Goal: Transaction & Acquisition: Book appointment/travel/reservation

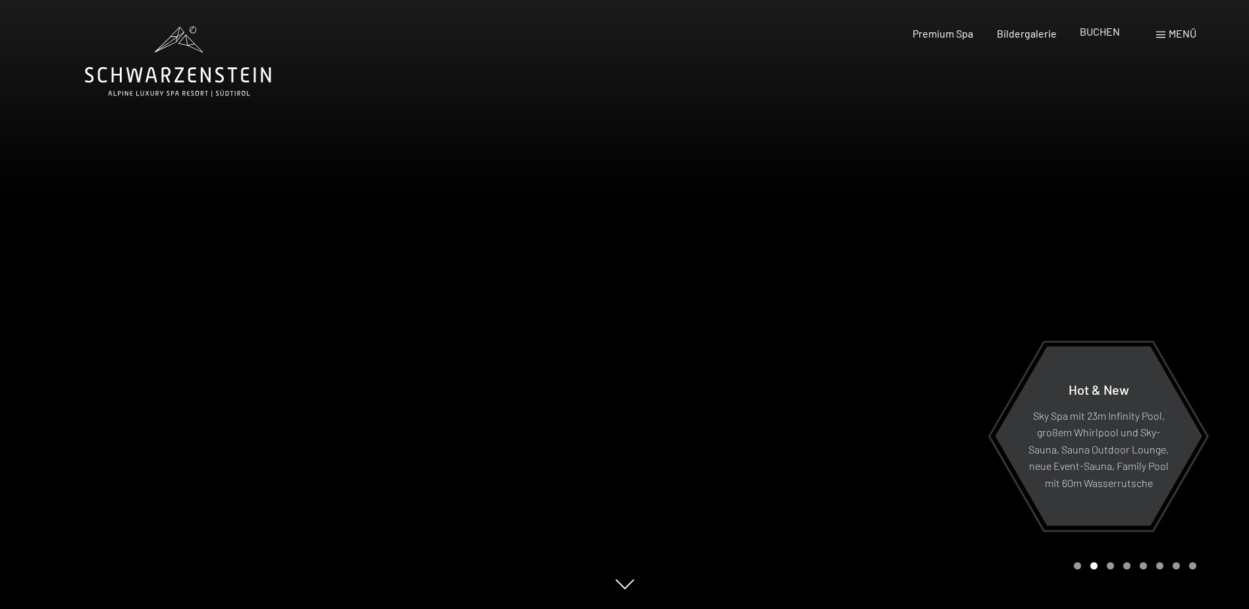
click at [1092, 34] on span "BUCHEN" at bounding box center [1100, 31] width 40 height 13
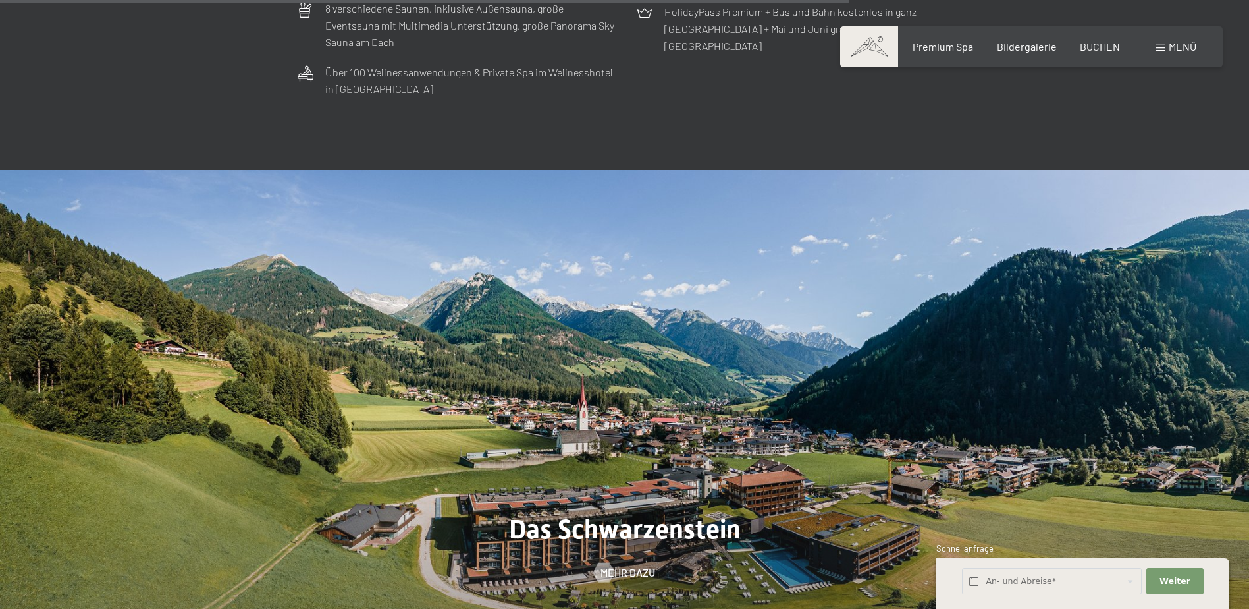
scroll to position [4544, 0]
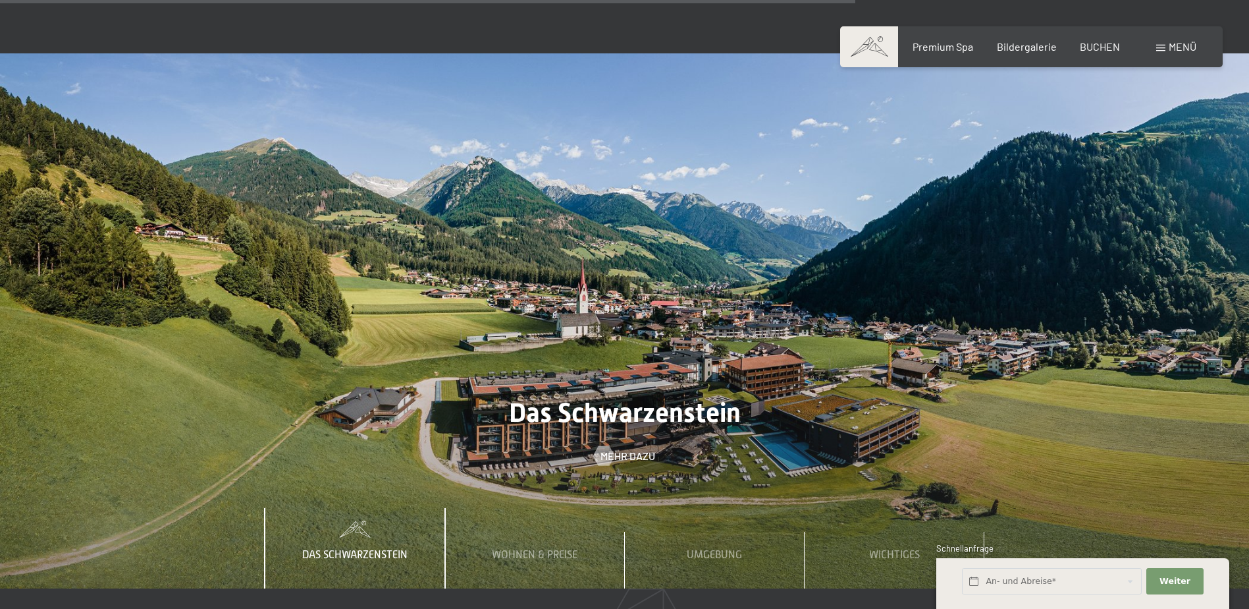
click at [1174, 45] on span "Menü" at bounding box center [1183, 46] width 28 height 13
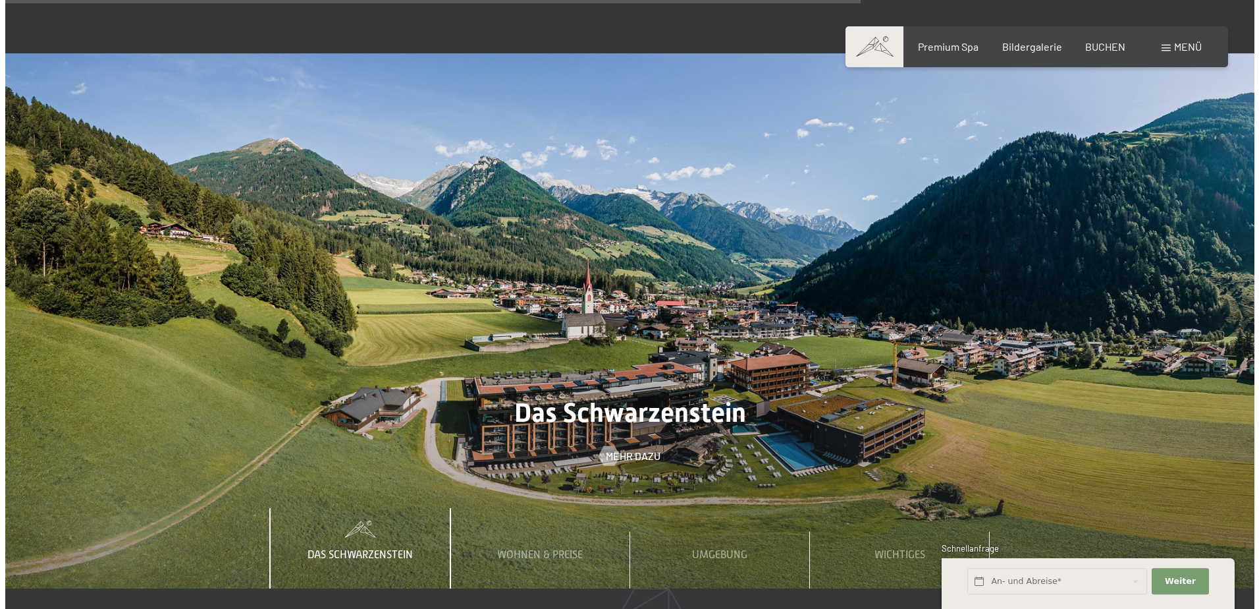
scroll to position [4565, 0]
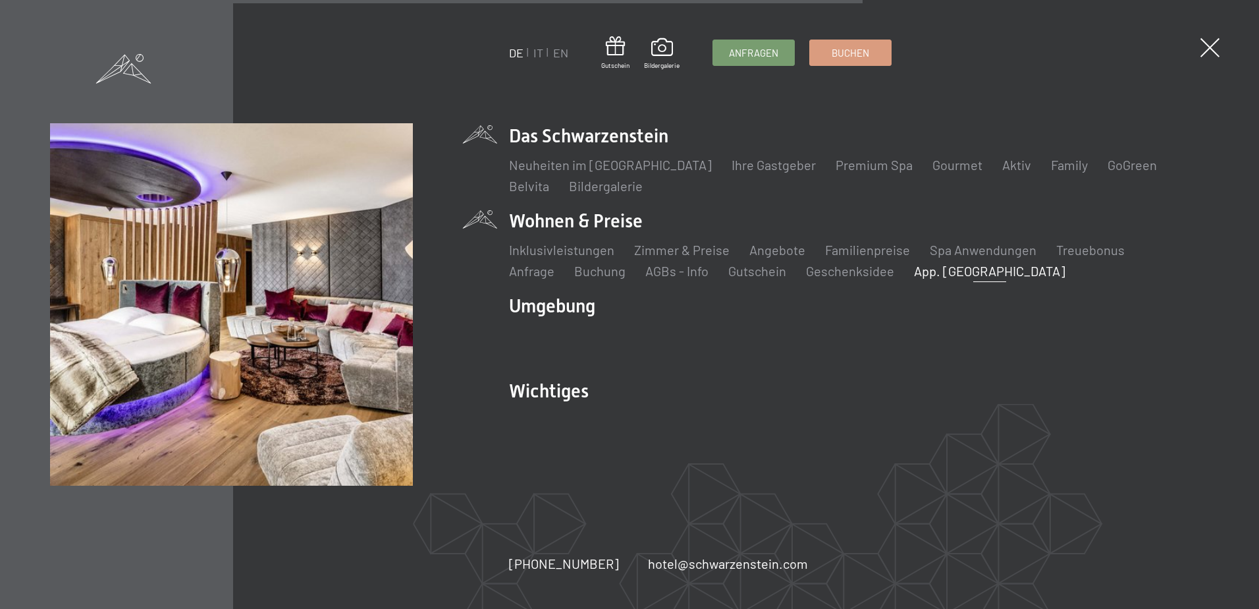
click at [914, 269] on link "App. [GEOGRAPHIC_DATA]" at bounding box center [989, 271] width 151 height 16
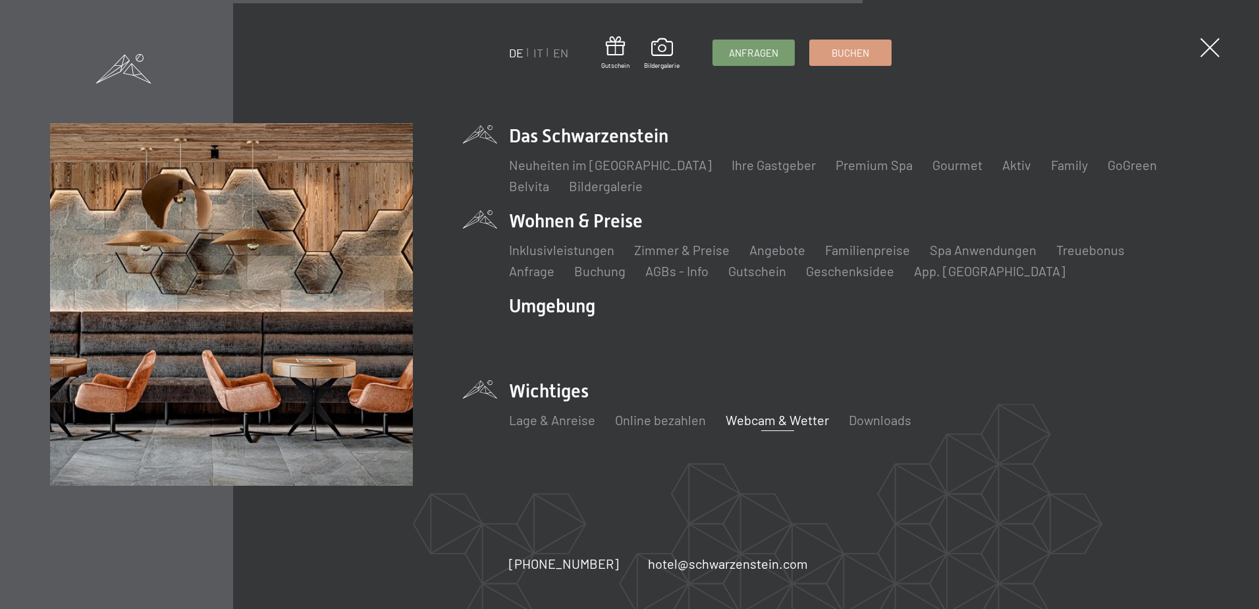
click at [769, 423] on link "Webcam & Wetter" at bounding box center [777, 420] width 103 height 16
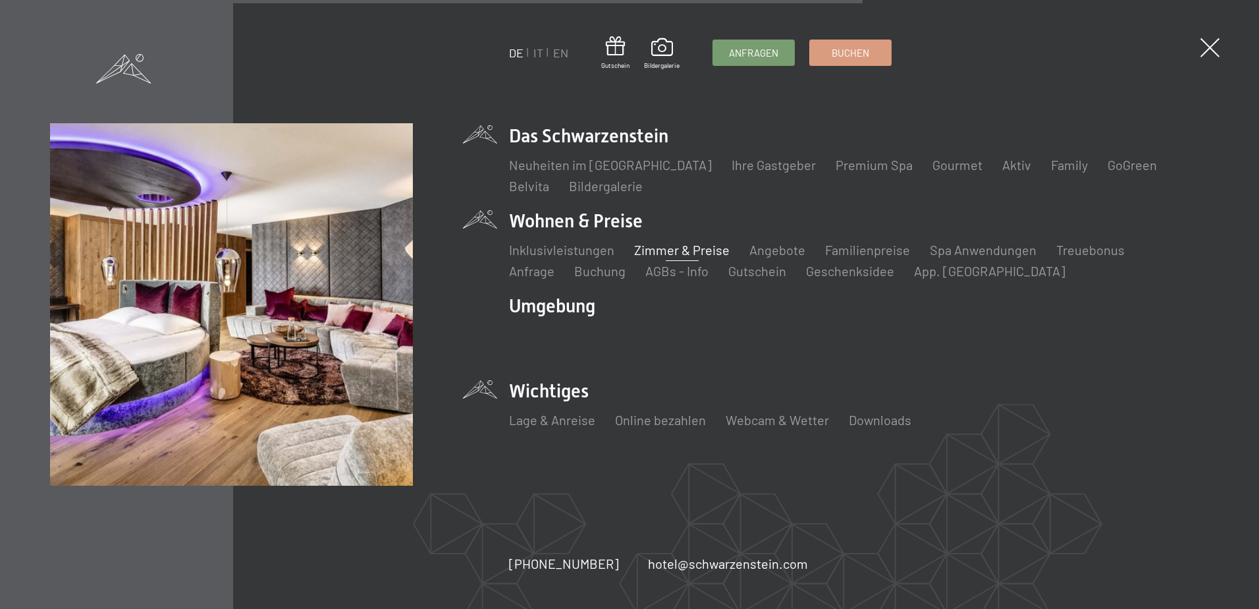
click at [667, 249] on link "Zimmer & Preise" at bounding box center [681, 250] width 95 height 16
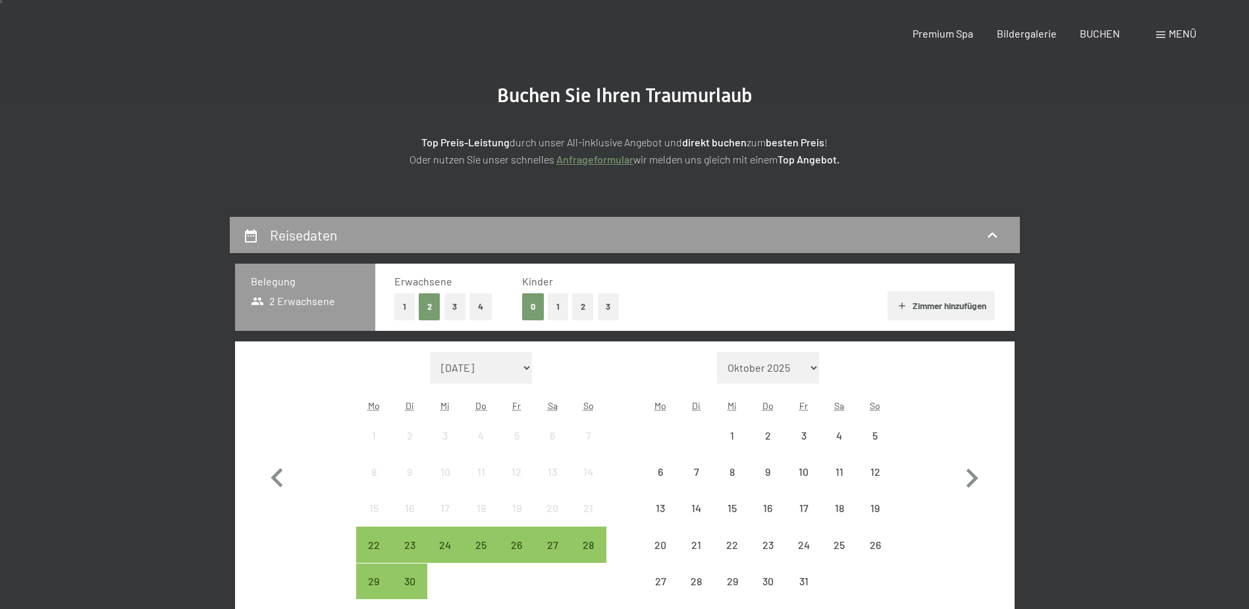
scroll to position [198, 0]
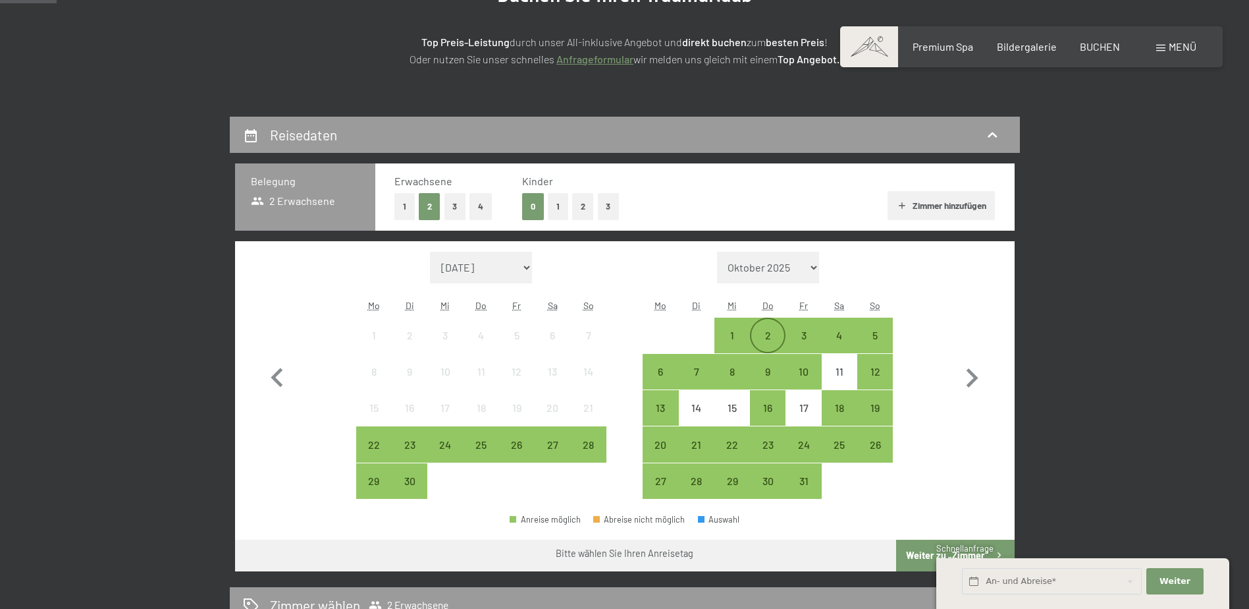
click at [764, 337] on div "2" at bounding box center [767, 346] width 33 height 33
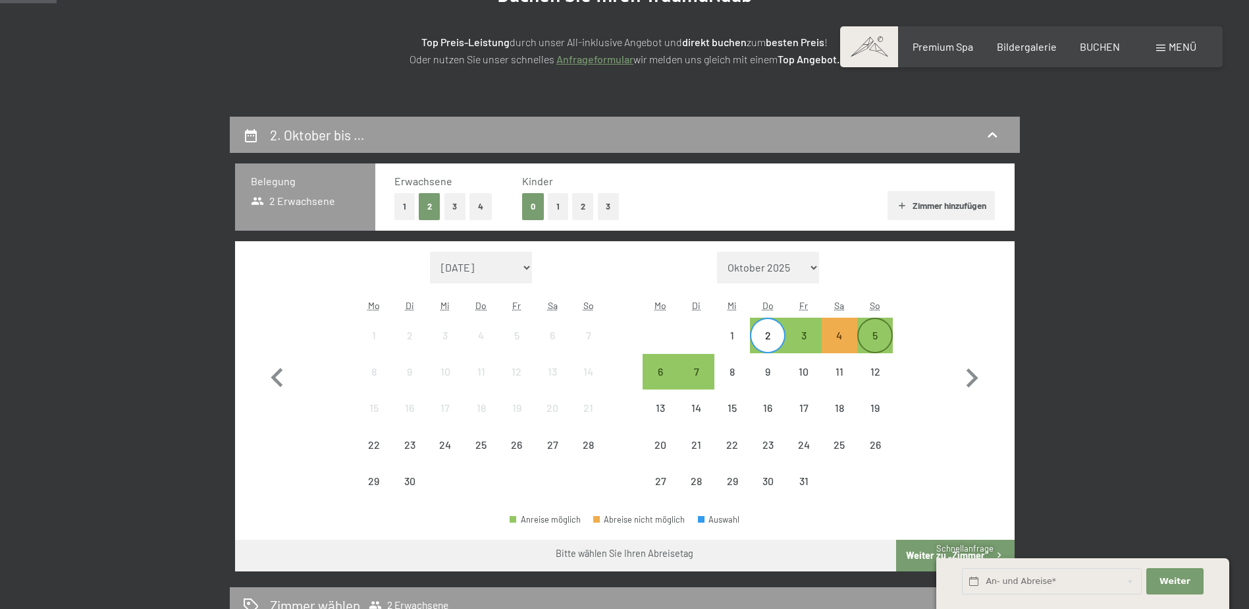
click at [875, 334] on div "5" at bounding box center [875, 346] width 33 height 33
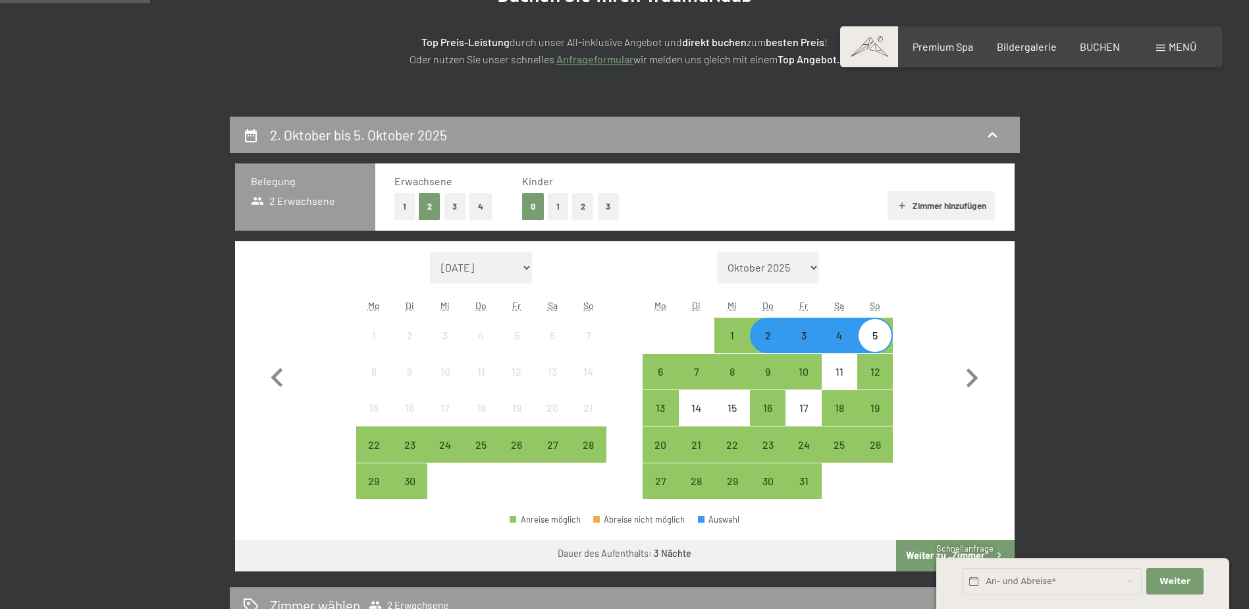
scroll to position [329, 0]
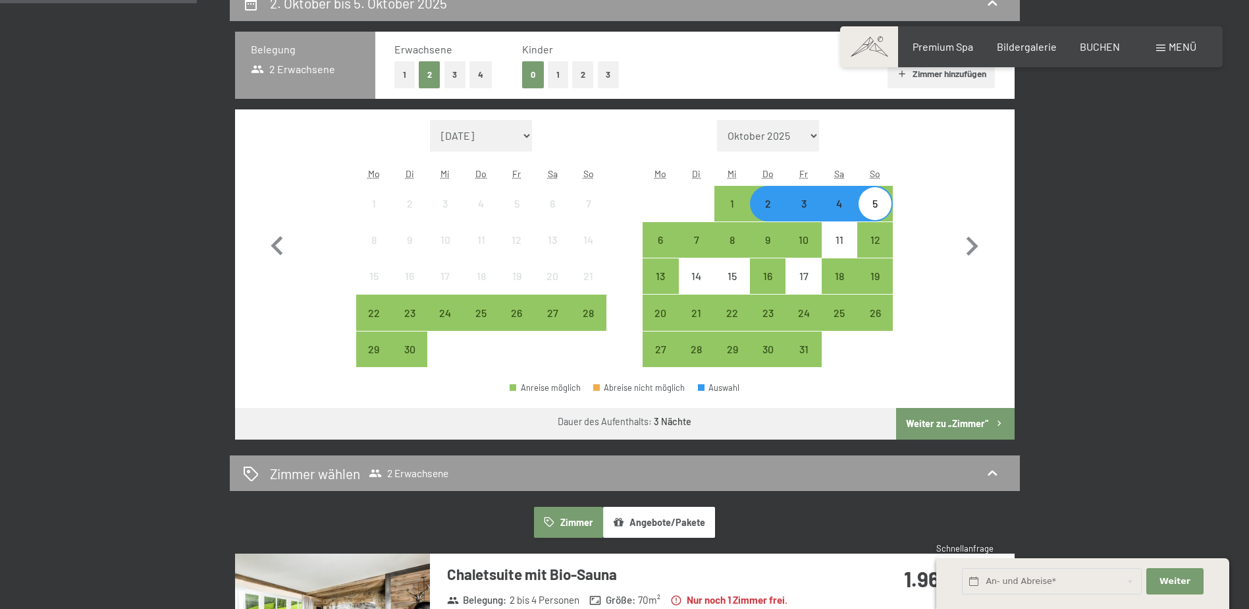
click at [944, 419] on button "Weiter zu „Zimmer“" at bounding box center [955, 424] width 118 height 32
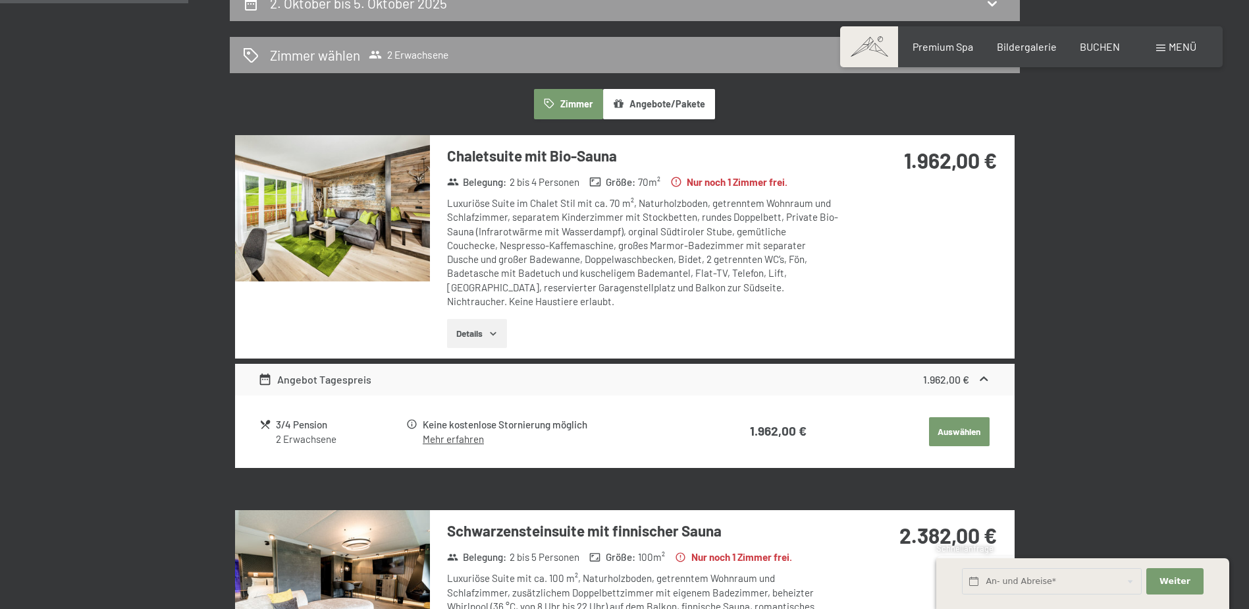
scroll to position [314, 0]
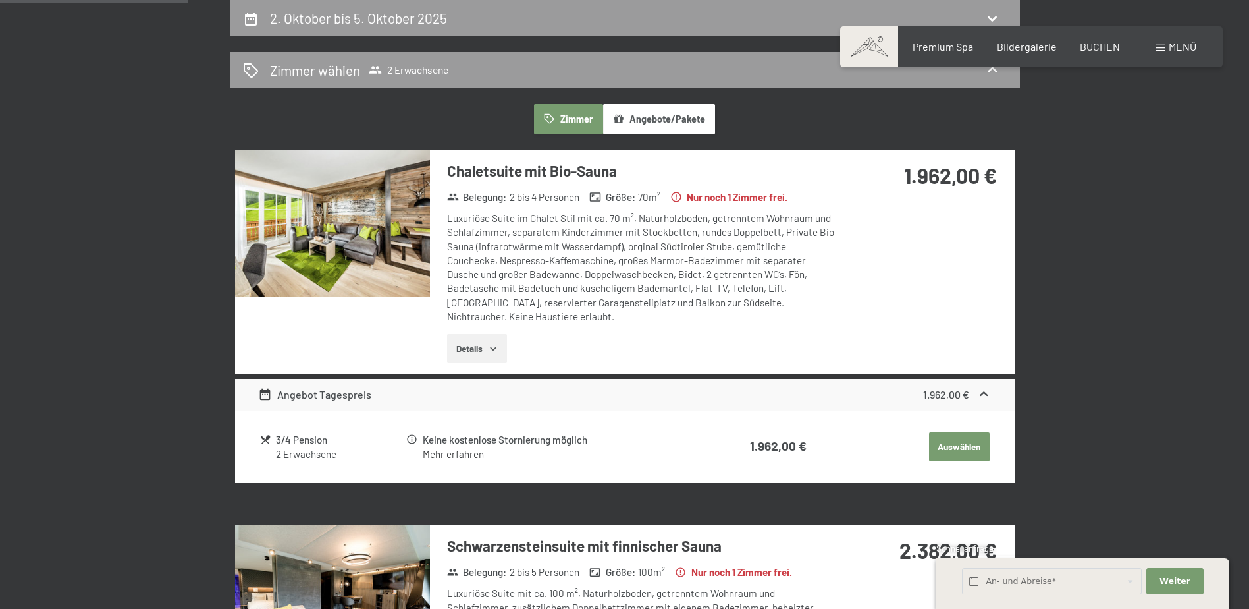
click at [344, 242] on img at bounding box center [332, 223] width 195 height 146
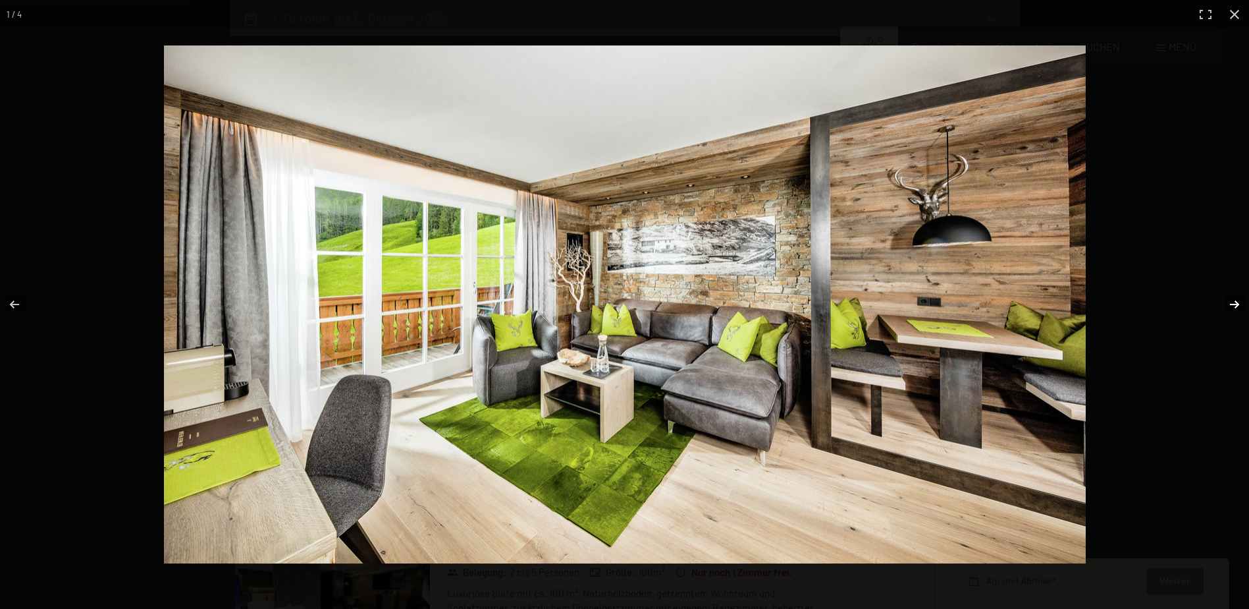
click at [1236, 307] on button "button" at bounding box center [1226, 304] width 46 height 66
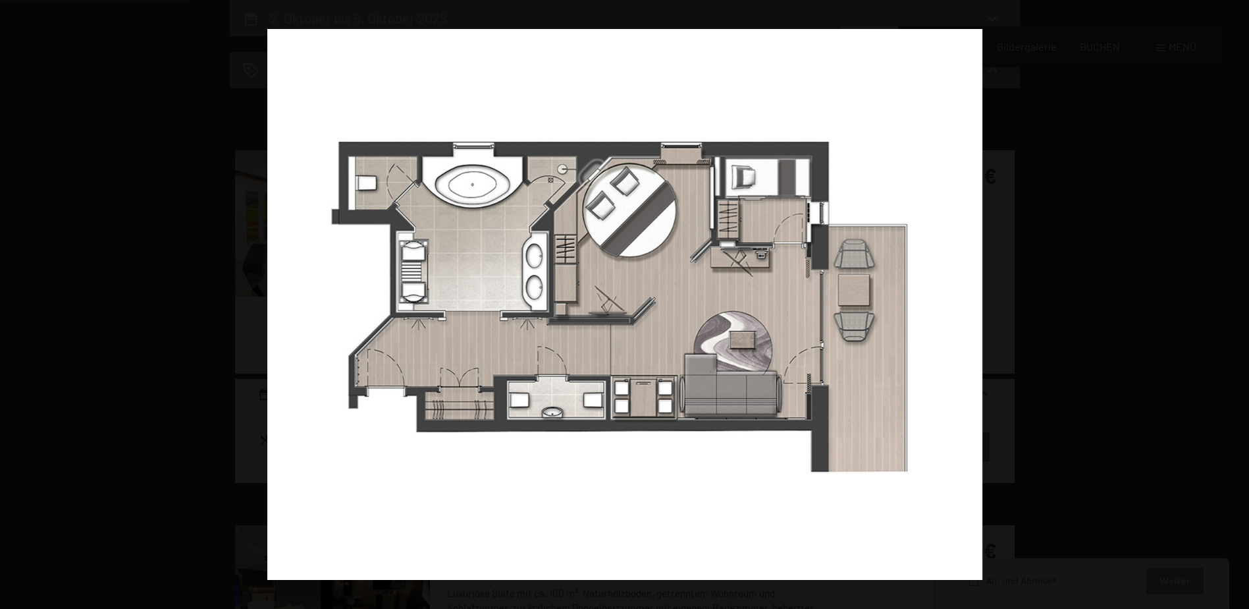
click at [1236, 307] on button "button" at bounding box center [1226, 304] width 46 height 66
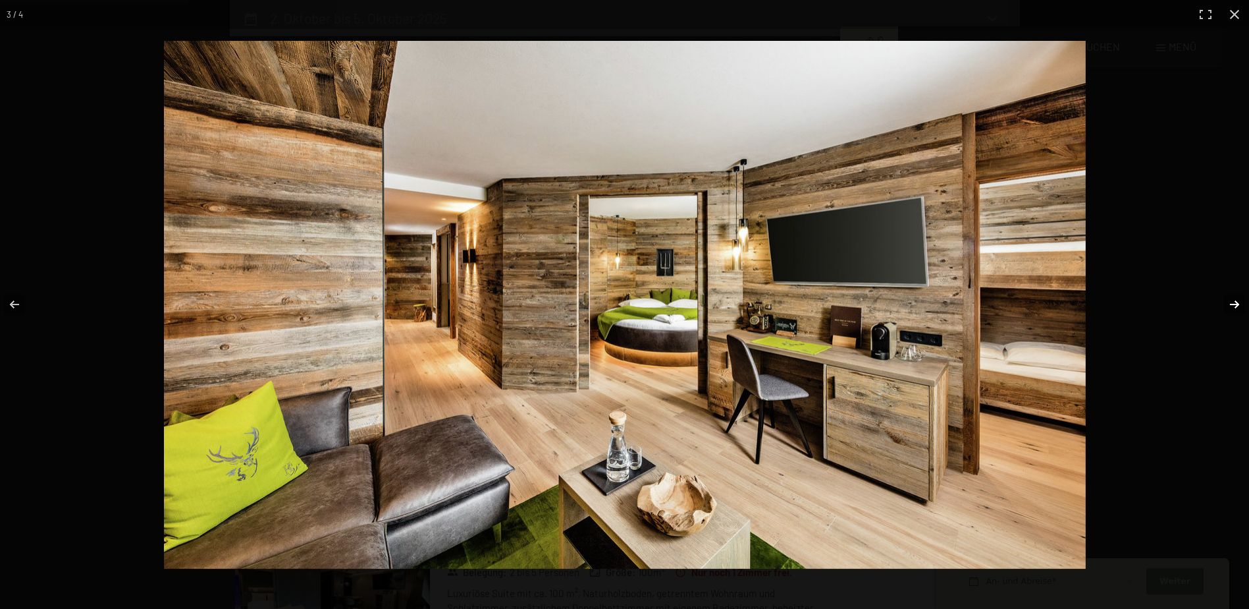
click at [1232, 306] on button "button" at bounding box center [1226, 304] width 46 height 66
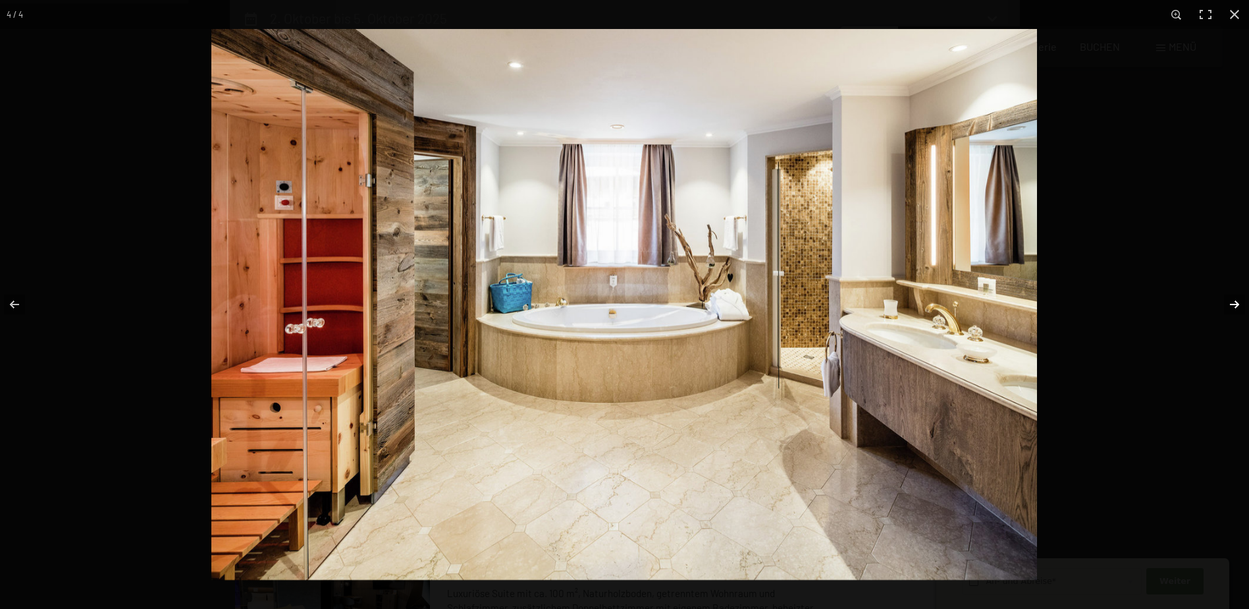
click at [1234, 304] on button "button" at bounding box center [1226, 304] width 46 height 66
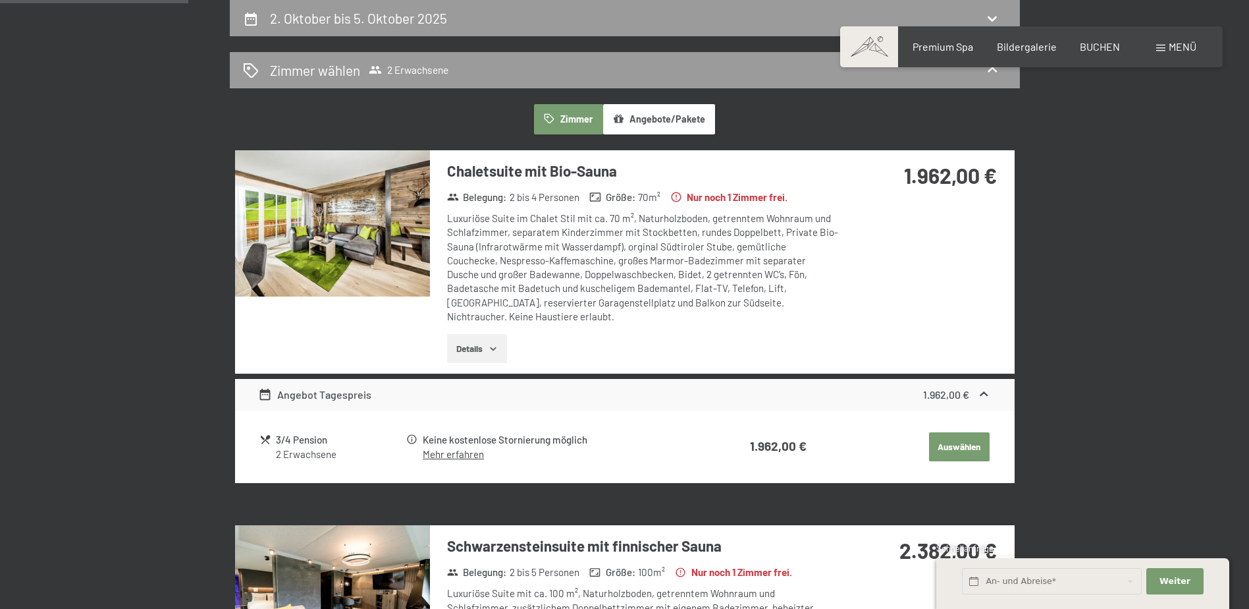
click at [0, 0] on button "button" at bounding box center [0, 0] width 0 height 0
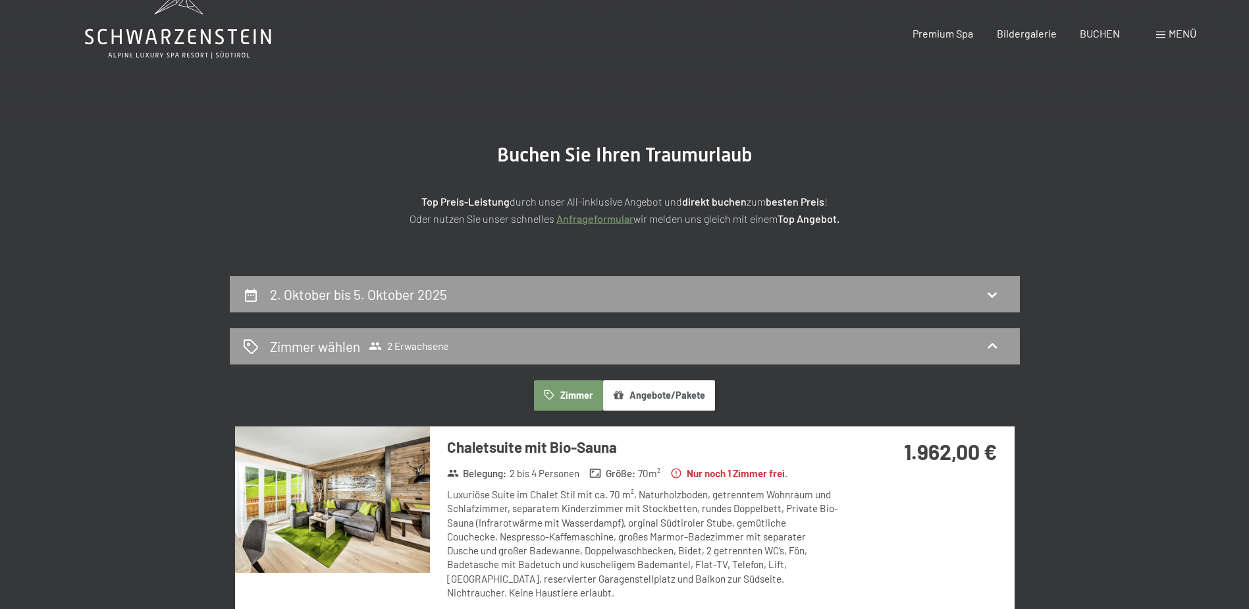
scroll to position [0, 0]
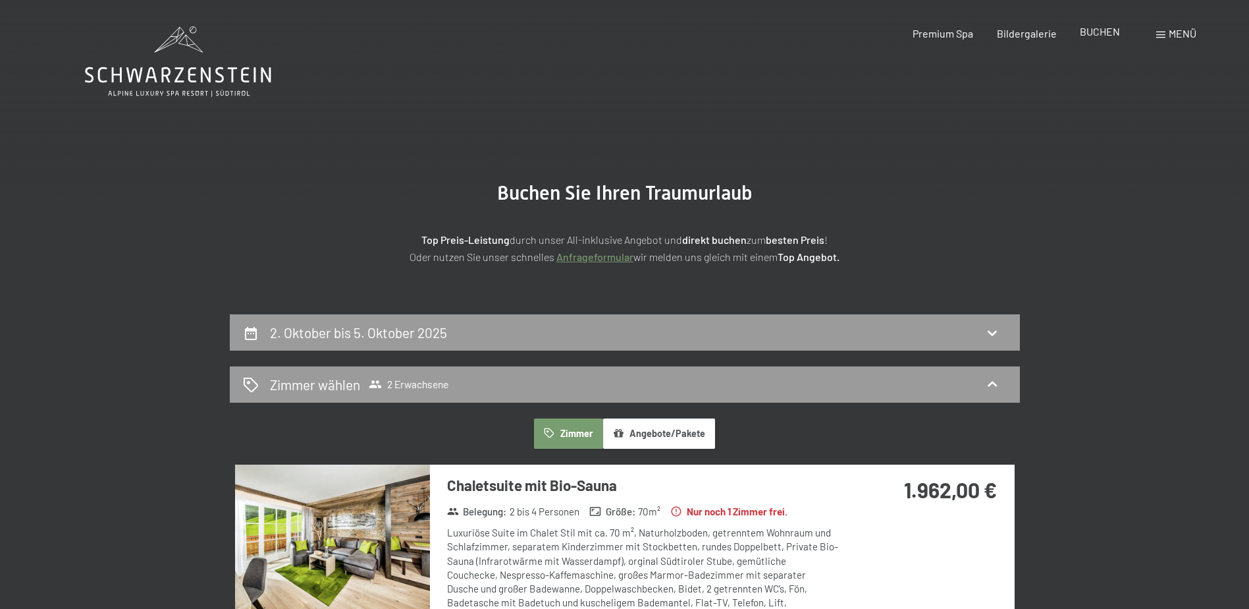
click at [1085, 32] on span "BUCHEN" at bounding box center [1100, 31] width 40 height 13
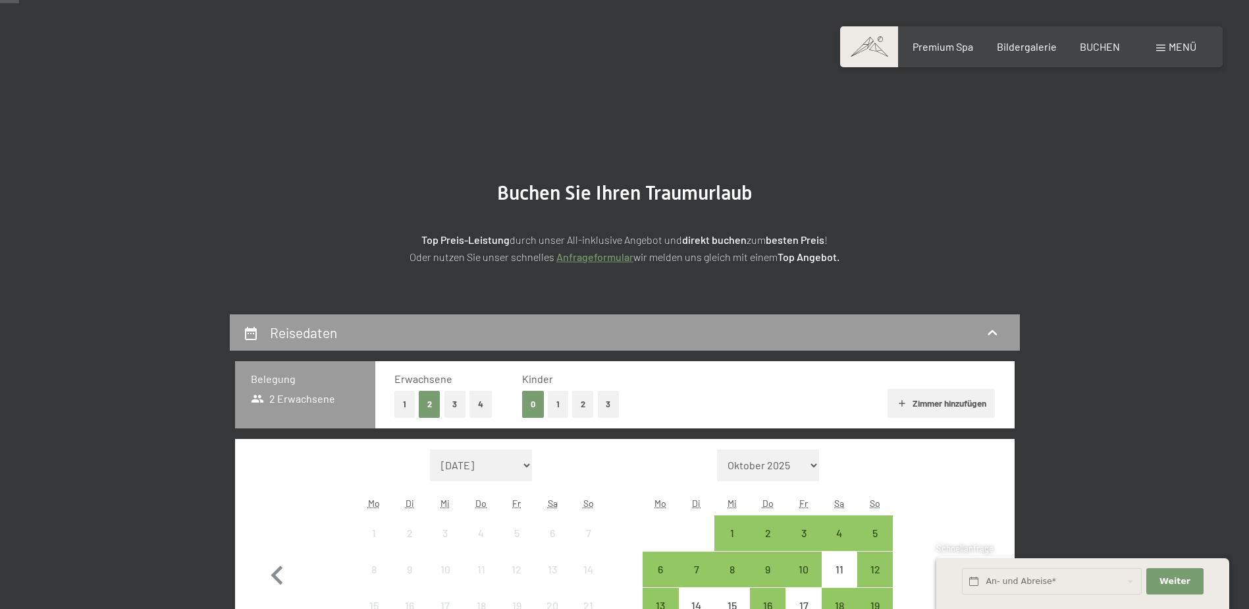
scroll to position [198, 0]
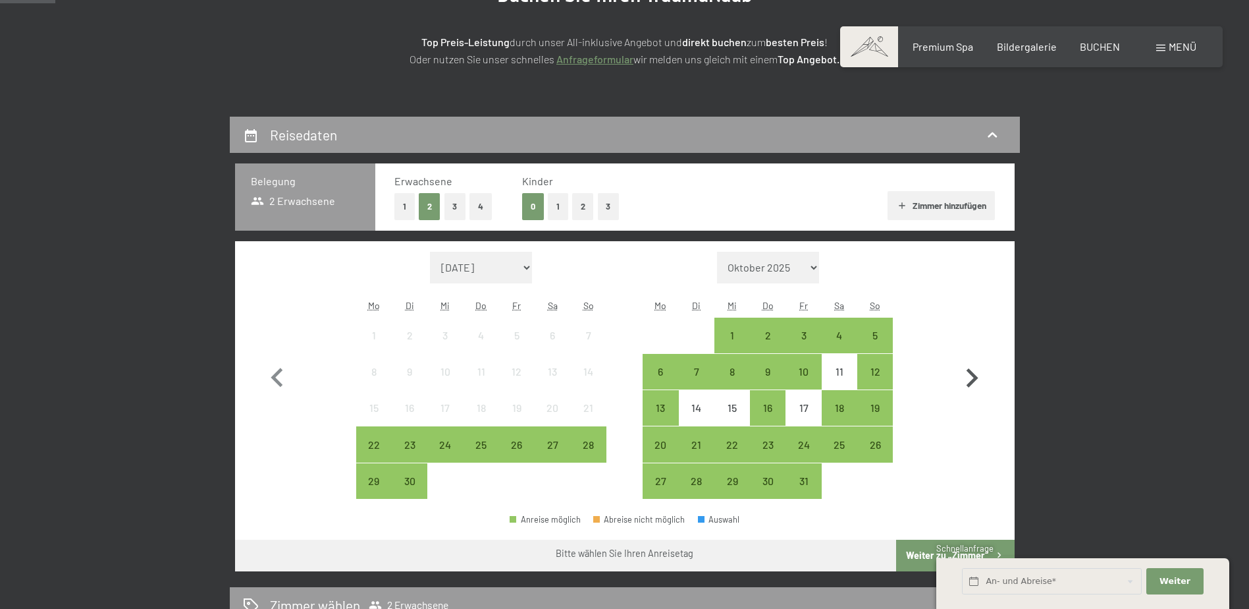
click at [971, 379] on icon "button" at bounding box center [972, 378] width 38 height 38
select select "2025-10-01"
select select "2025-11-01"
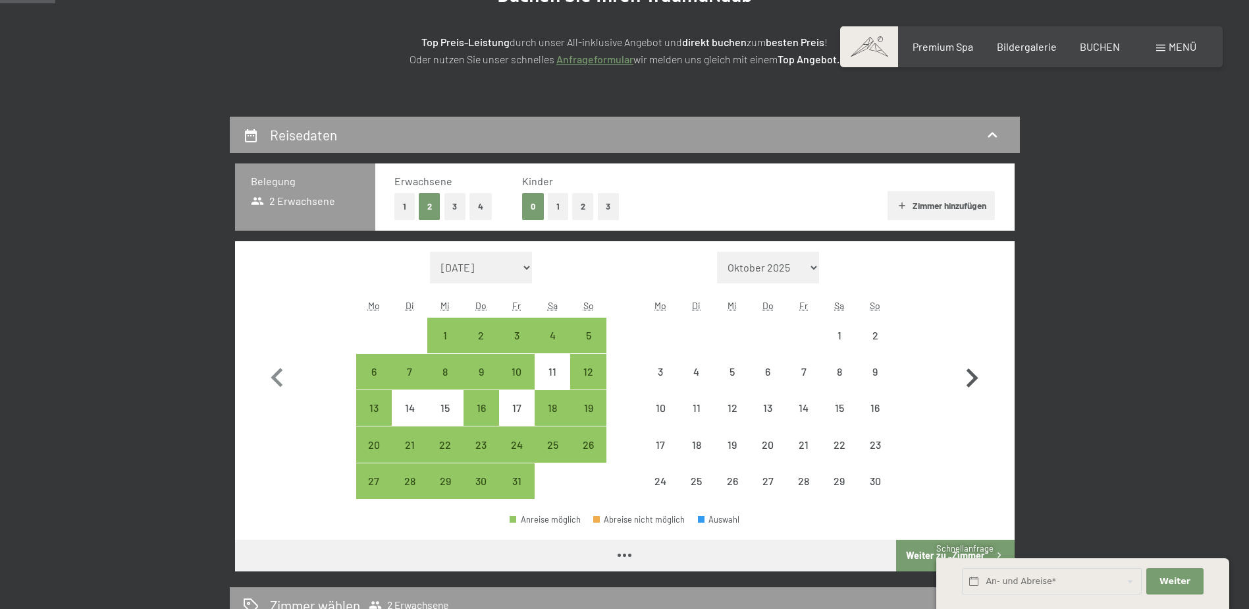
click at [971, 379] on icon "button" at bounding box center [972, 378] width 38 height 38
select select "2025-11-01"
select select "2025-12-01"
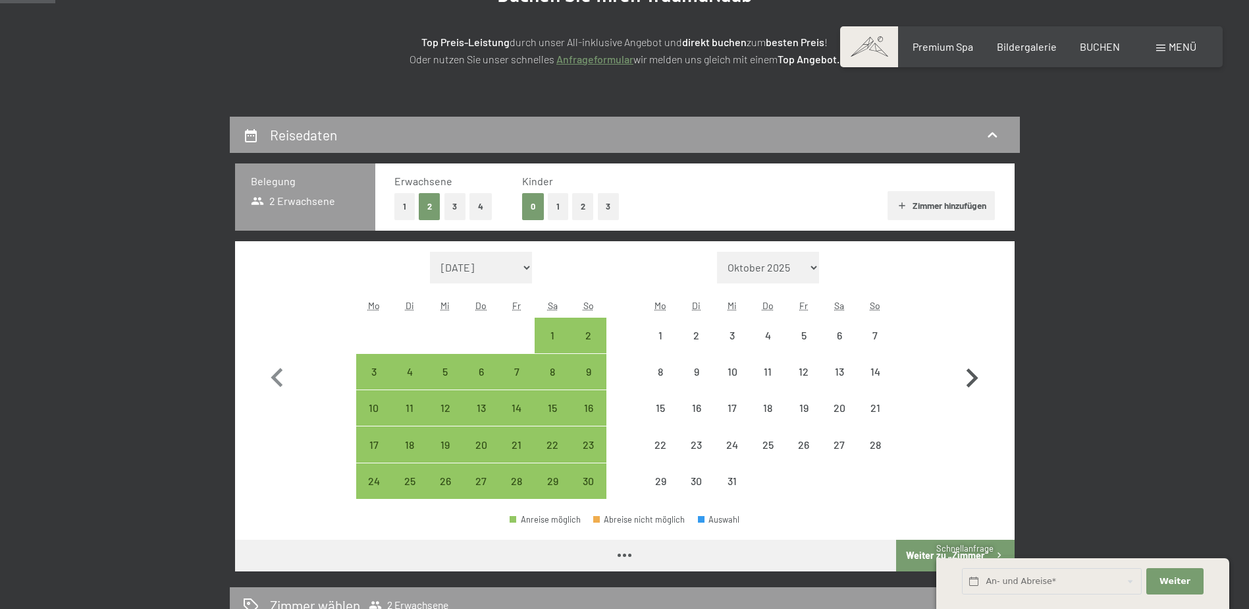
select select "2025-11-01"
select select "2025-12-01"
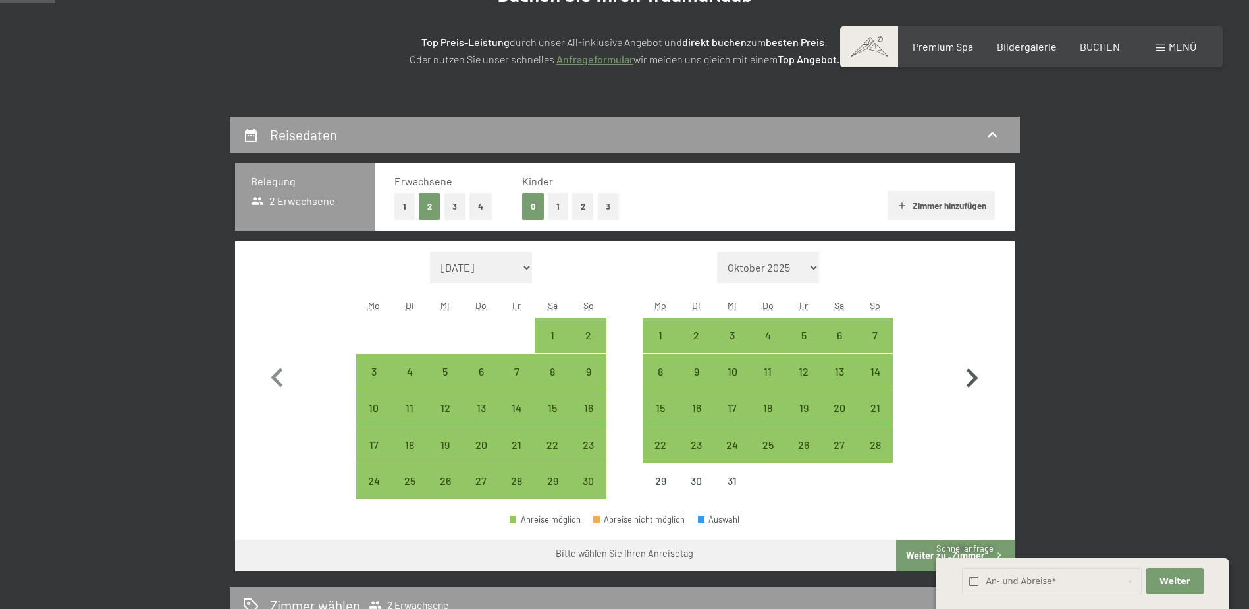
click at [971, 379] on icon "button" at bounding box center [972, 378] width 38 height 38
select select "2025-12-01"
select select "2026-01-01"
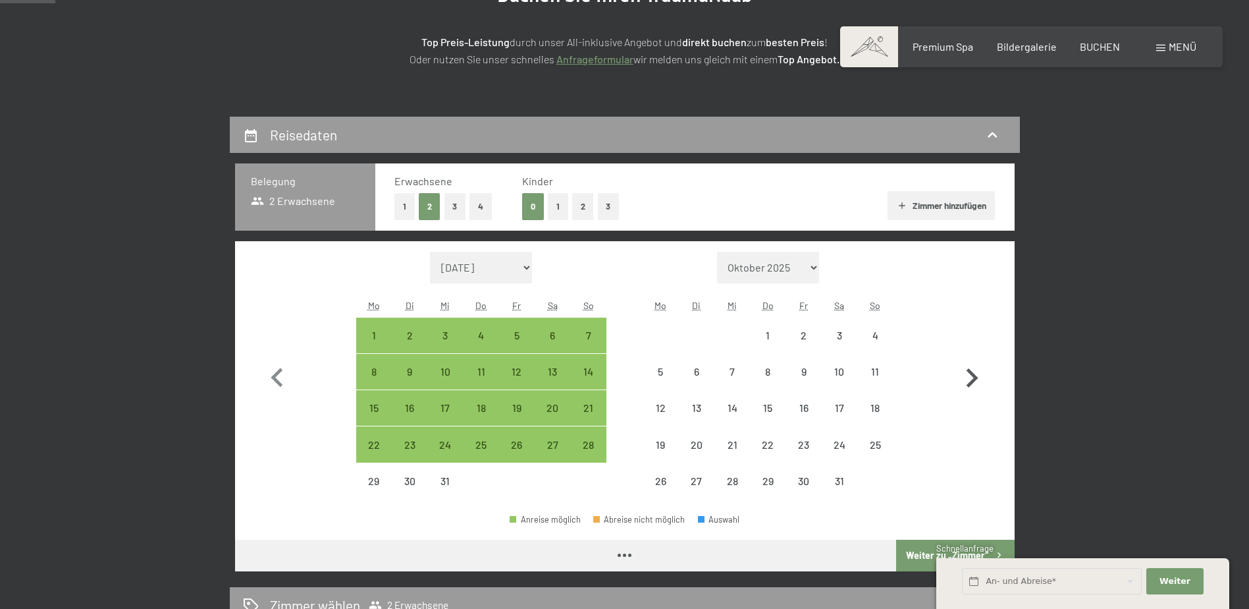
select select "2025-12-01"
select select "2026-01-01"
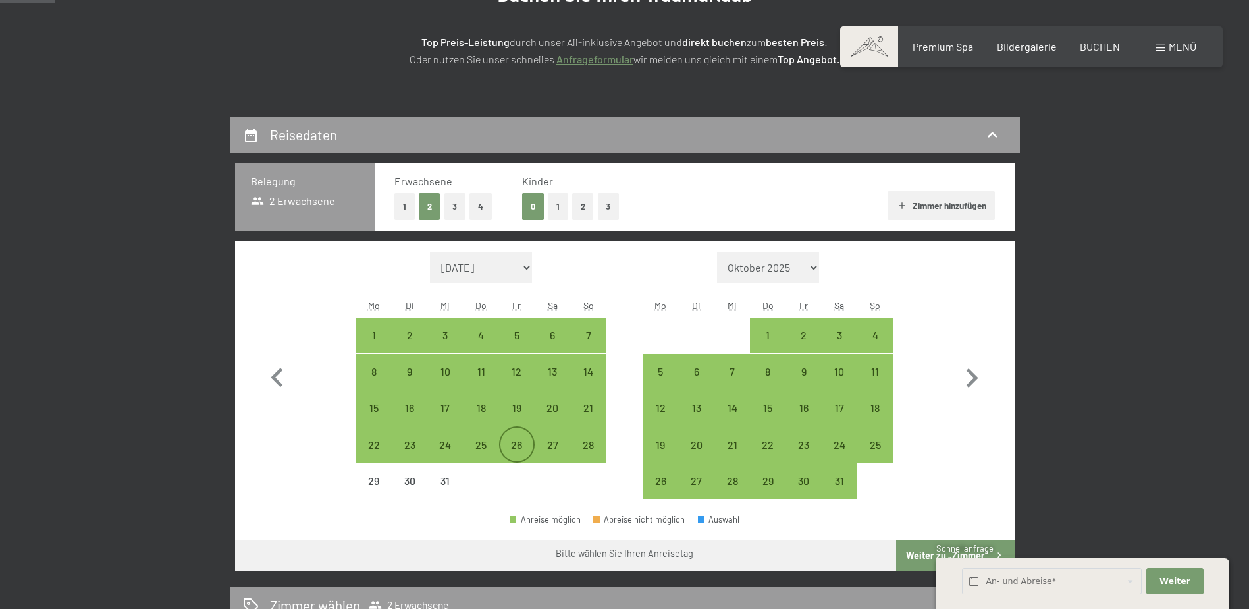
click at [520, 445] on div "26" at bounding box center [517, 455] width 33 height 33
select select "2025-12-01"
select select "2026-01-01"
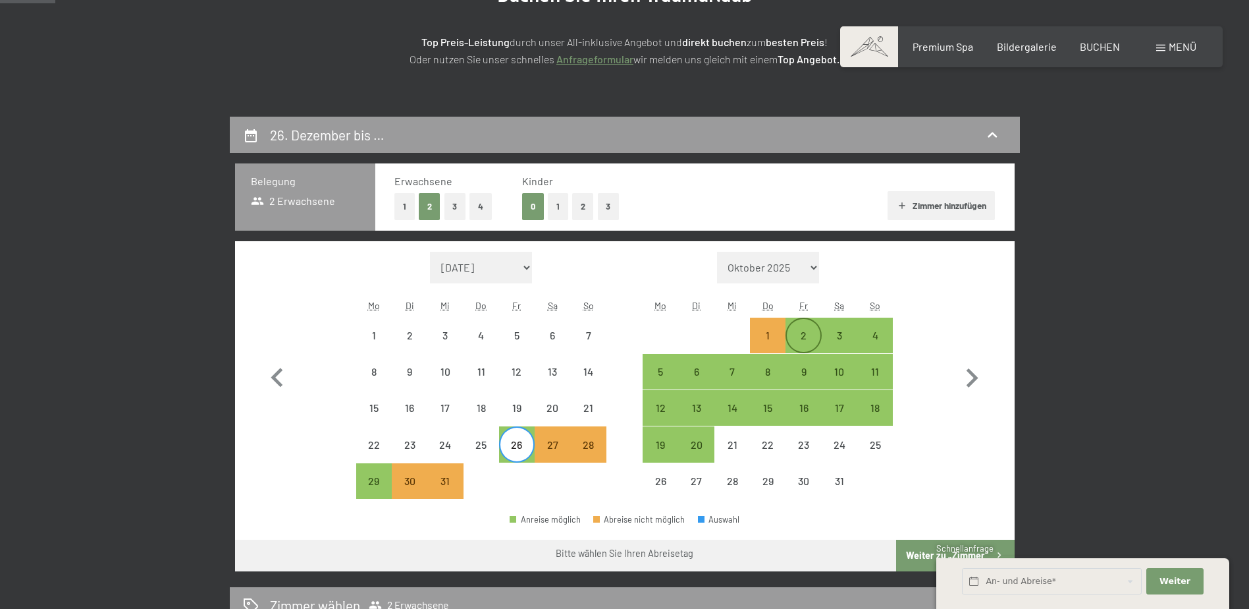
click at [802, 337] on div "2" at bounding box center [803, 346] width 33 height 33
select select "2025-12-01"
select select "2026-01-01"
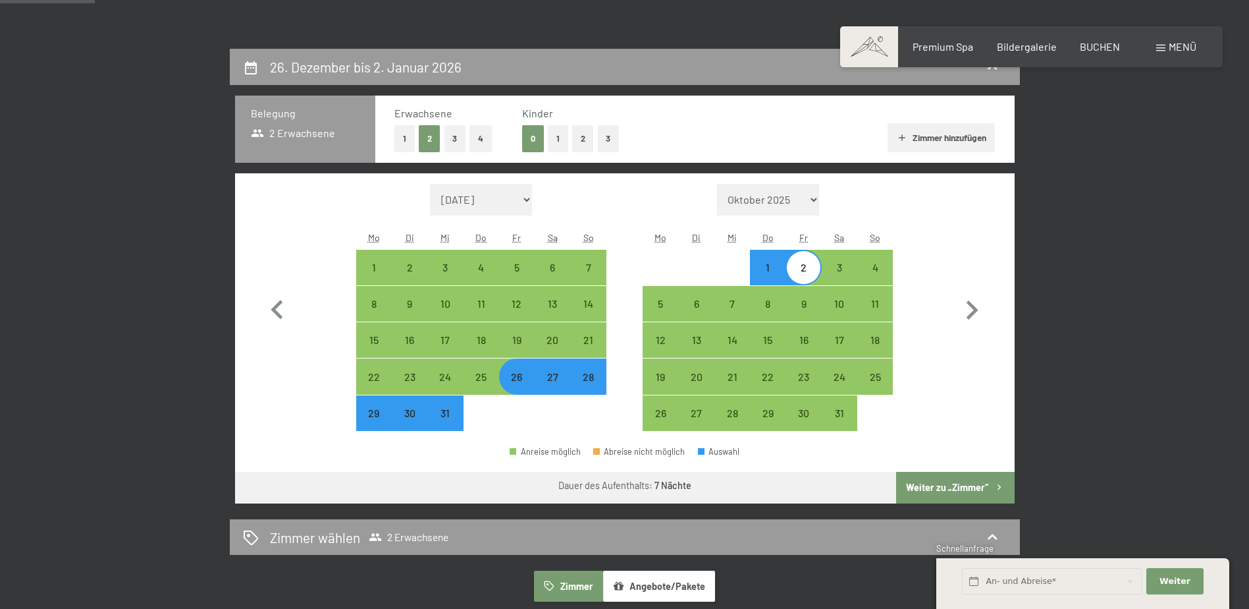
scroll to position [329, 0]
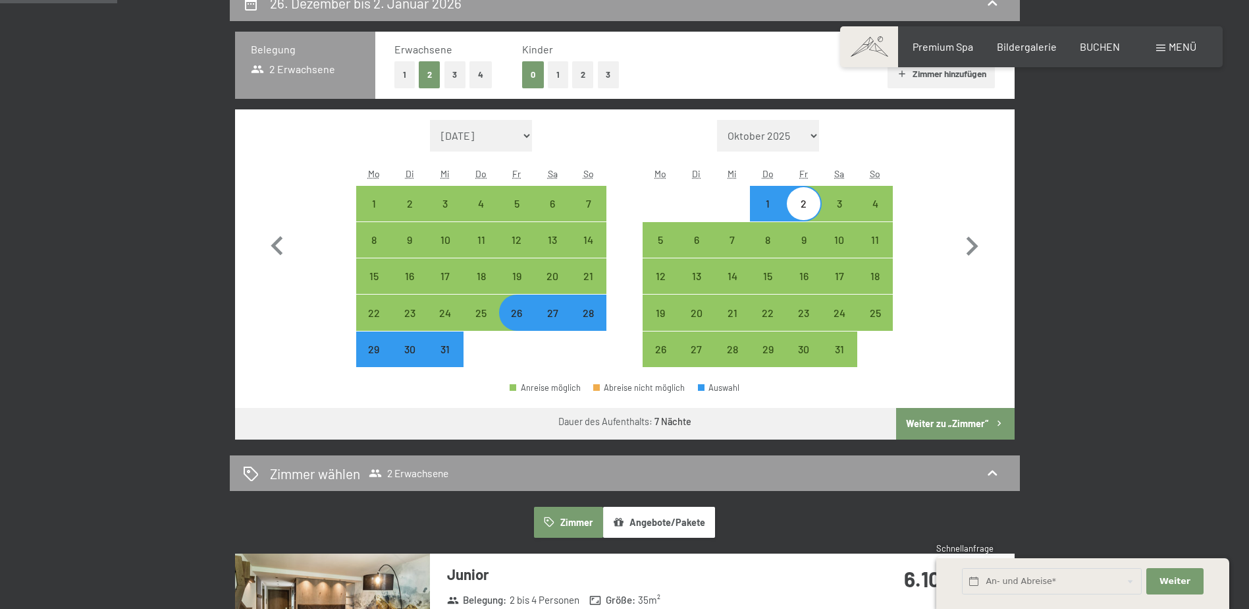
click at [940, 424] on button "Weiter zu „Zimmer“" at bounding box center [955, 424] width 118 height 32
select select "2025-12-01"
select select "2026-01-01"
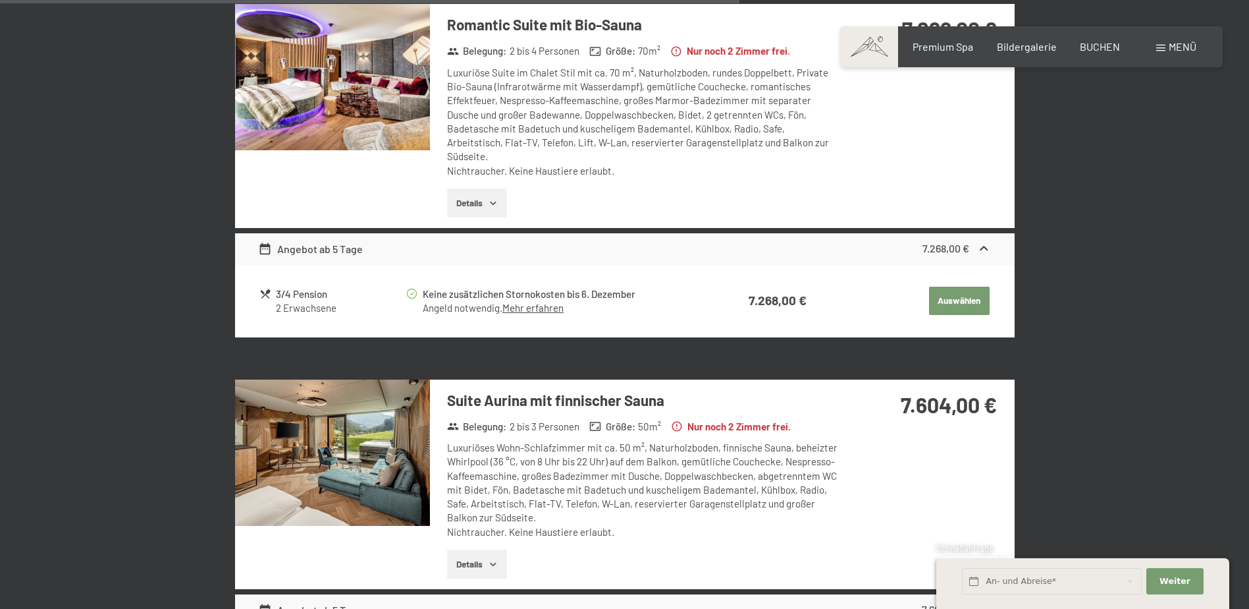
scroll to position [1961, 0]
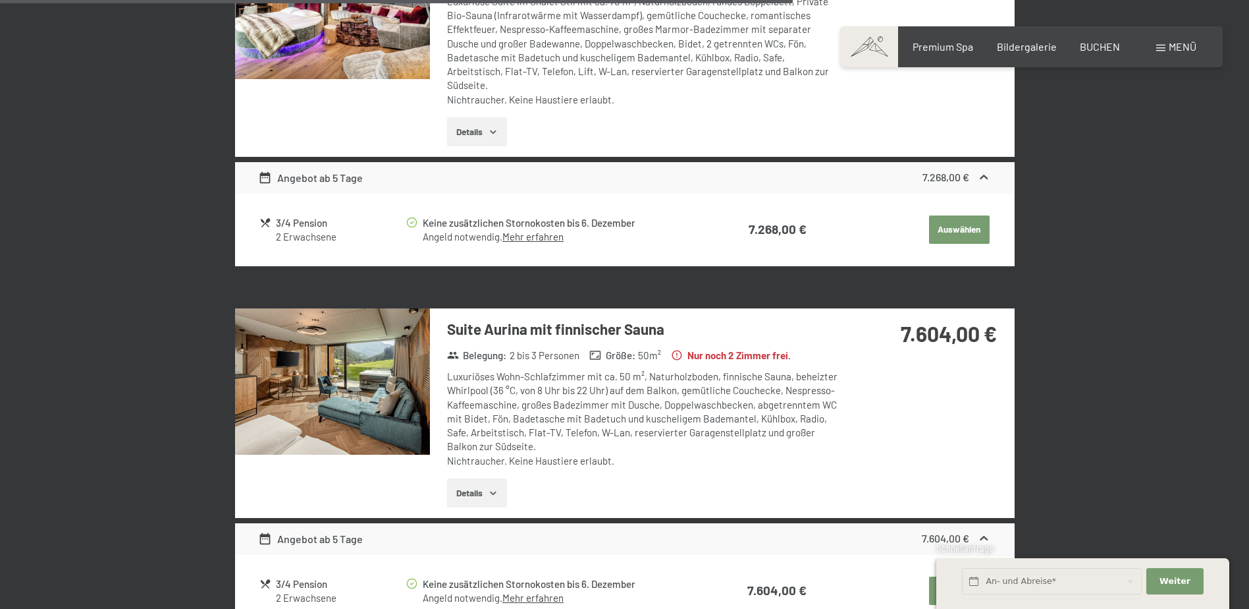
click at [331, 424] on img at bounding box center [332, 381] width 195 height 146
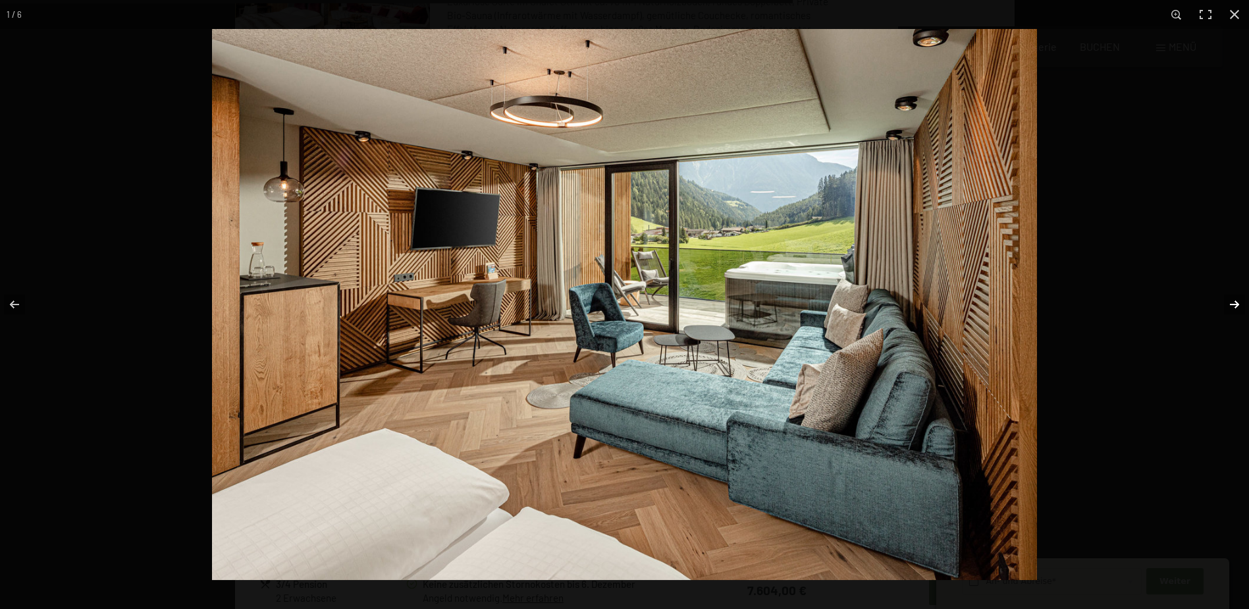
click at [1236, 306] on button "button" at bounding box center [1226, 304] width 46 height 66
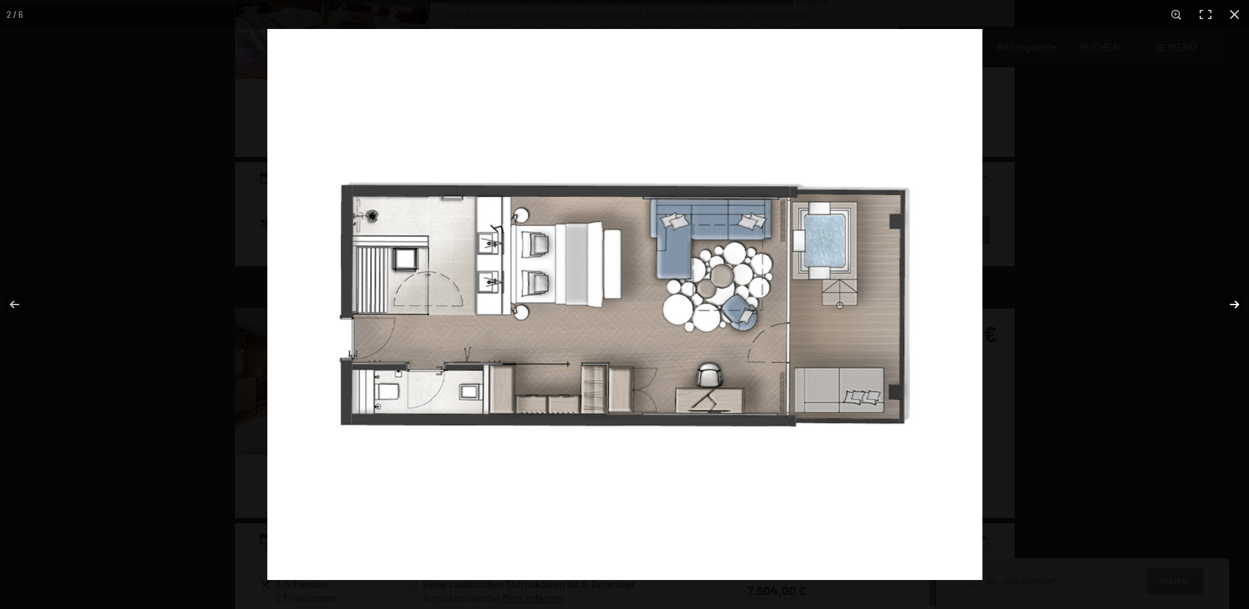
click at [1236, 306] on button "button" at bounding box center [1226, 304] width 46 height 66
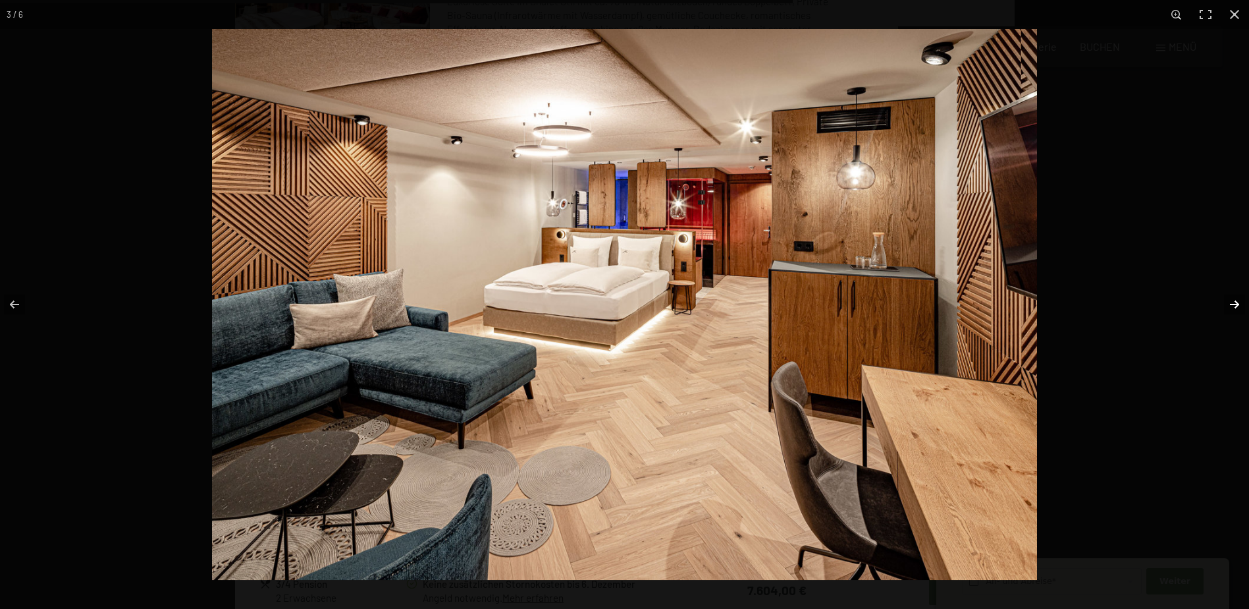
click at [1236, 306] on button "button" at bounding box center [1226, 304] width 46 height 66
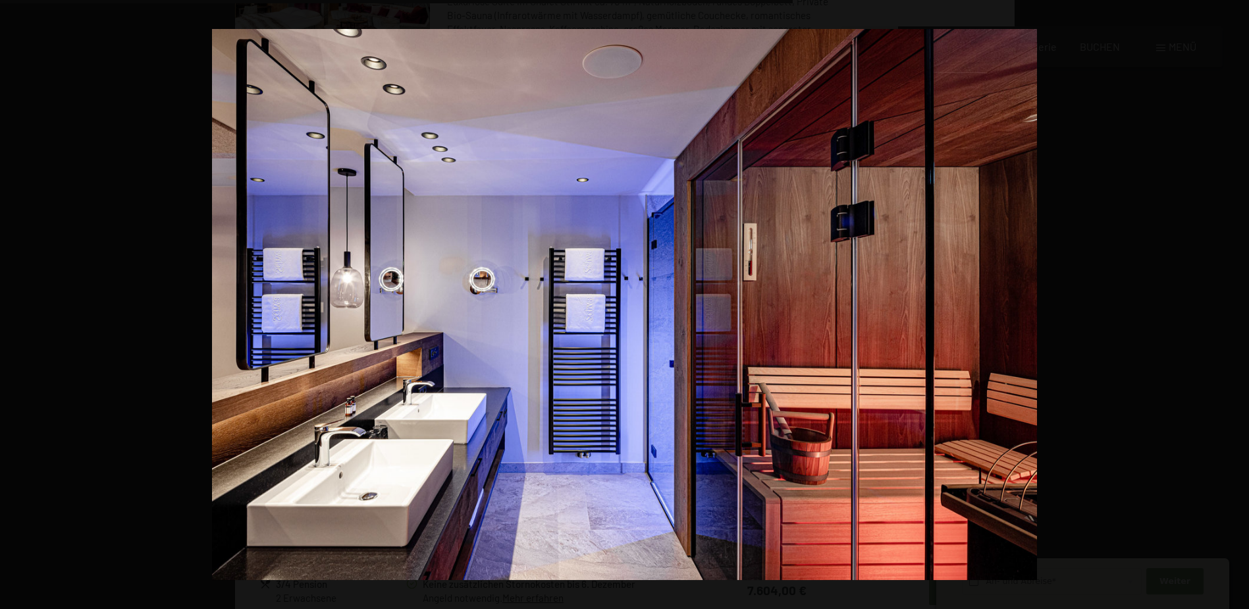
click at [1236, 306] on button "button" at bounding box center [1226, 304] width 46 height 66
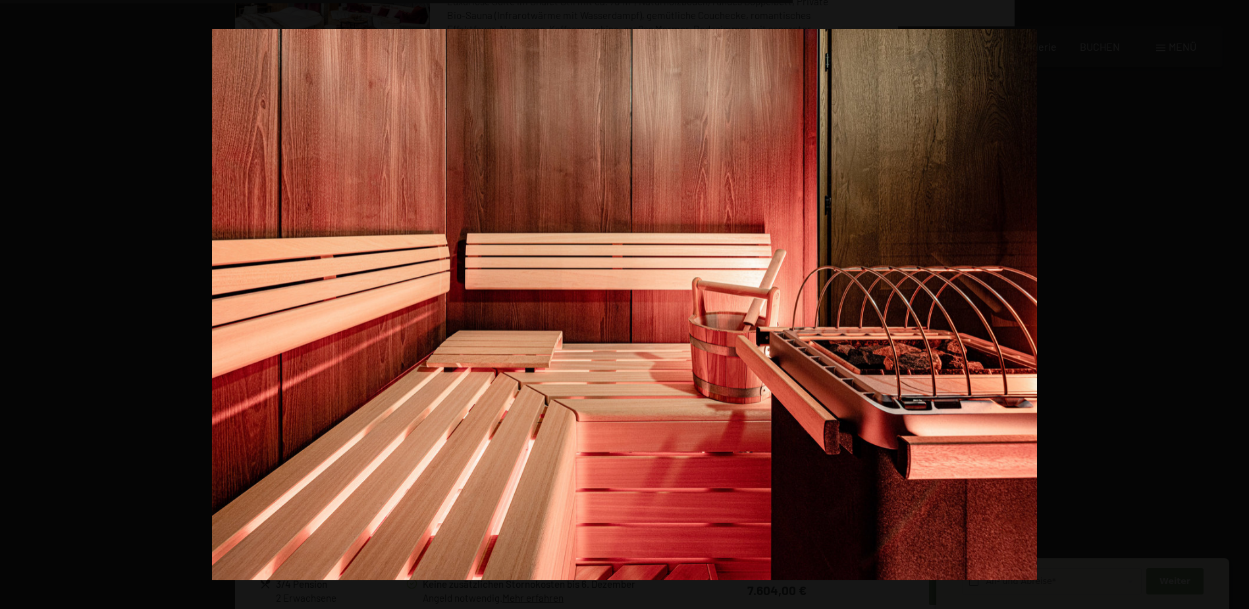
click at [1236, 306] on button "button" at bounding box center [1226, 304] width 46 height 66
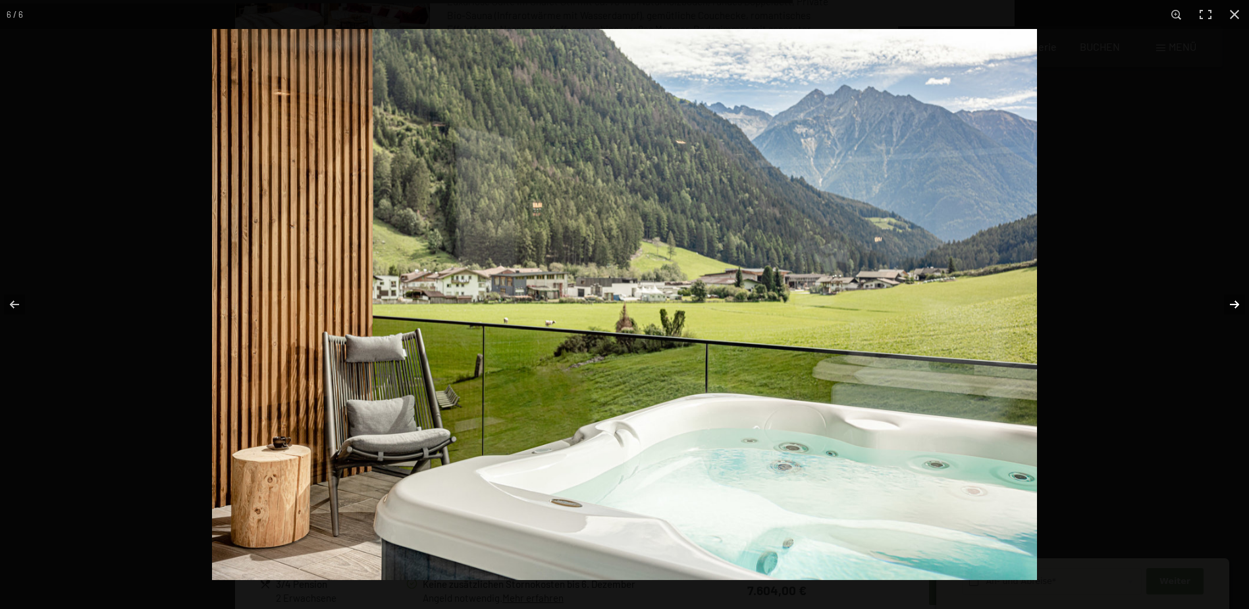
click at [1233, 304] on button "button" at bounding box center [1226, 304] width 46 height 66
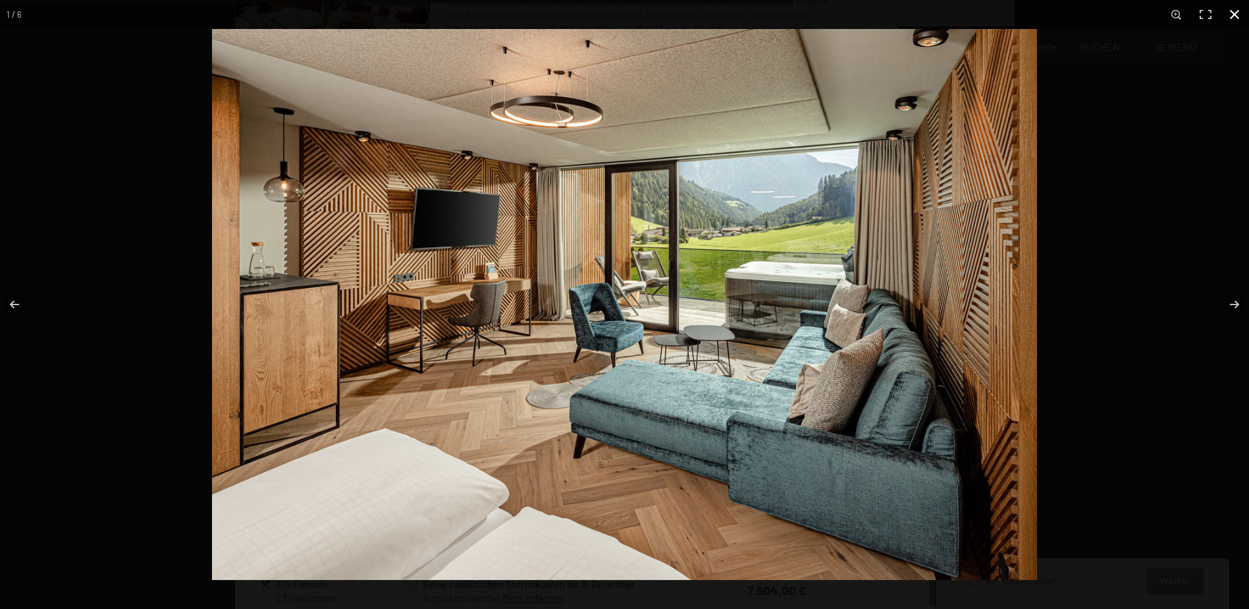
click at [1236, 11] on button "button" at bounding box center [1234, 14] width 29 height 29
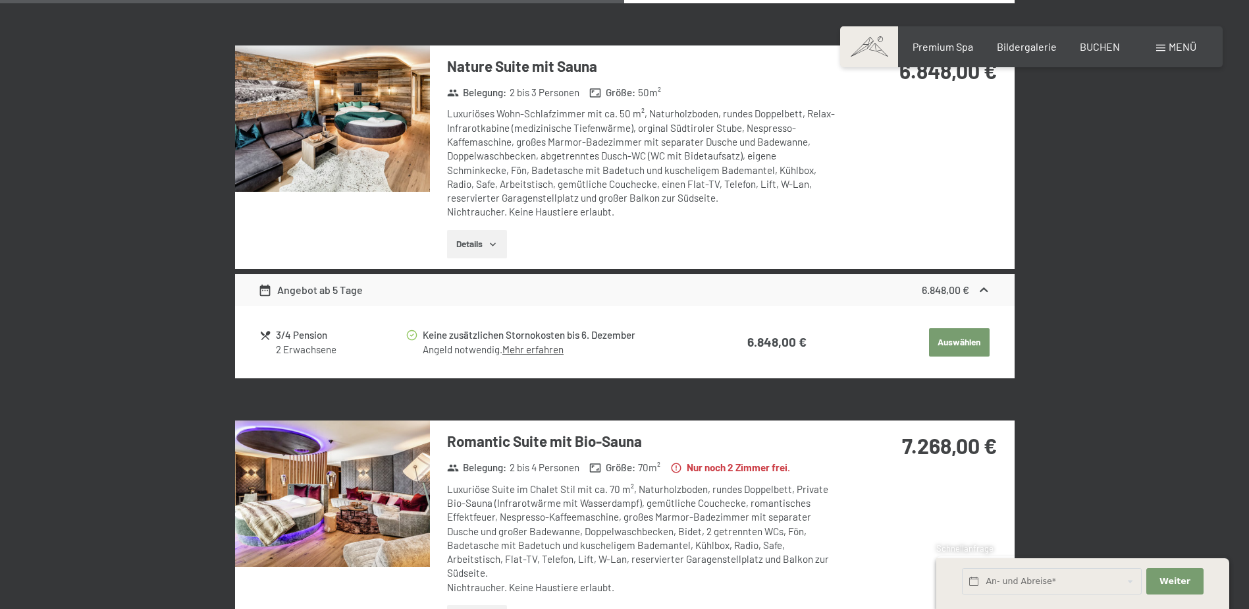
scroll to position [1039, 0]
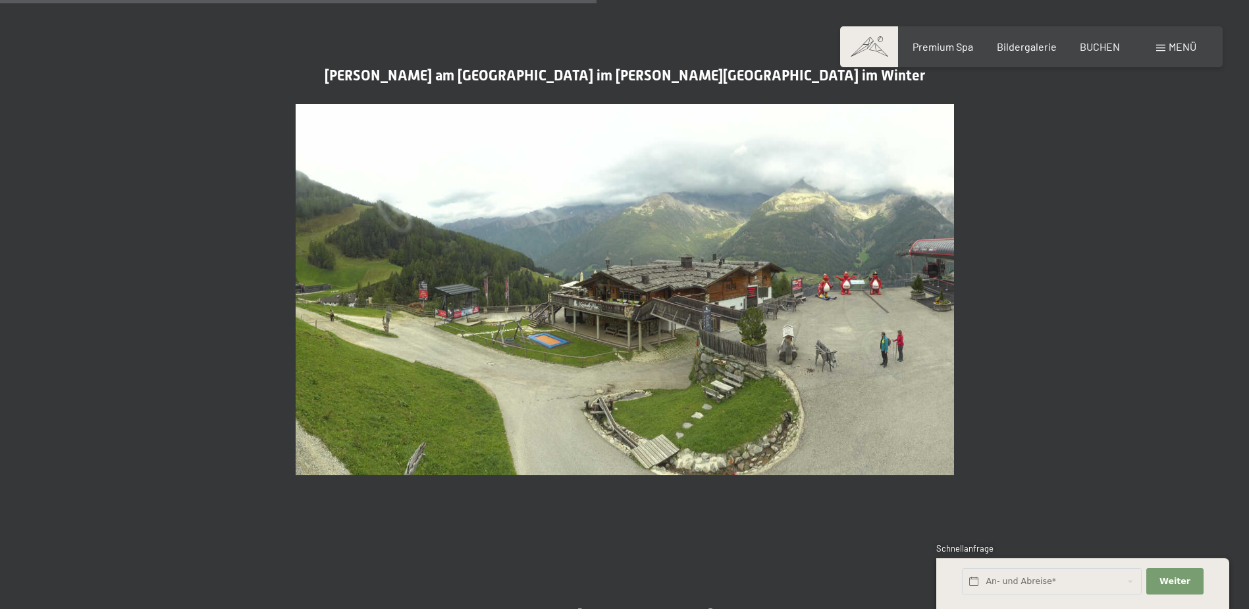
scroll to position [1910, 0]
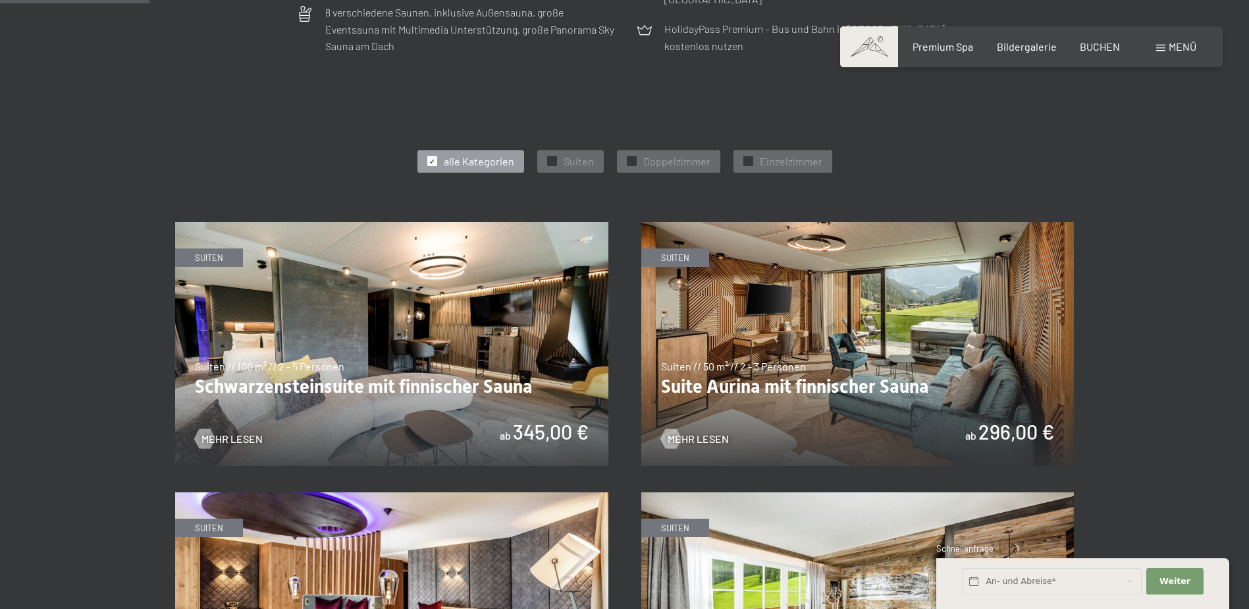
scroll to position [659, 0]
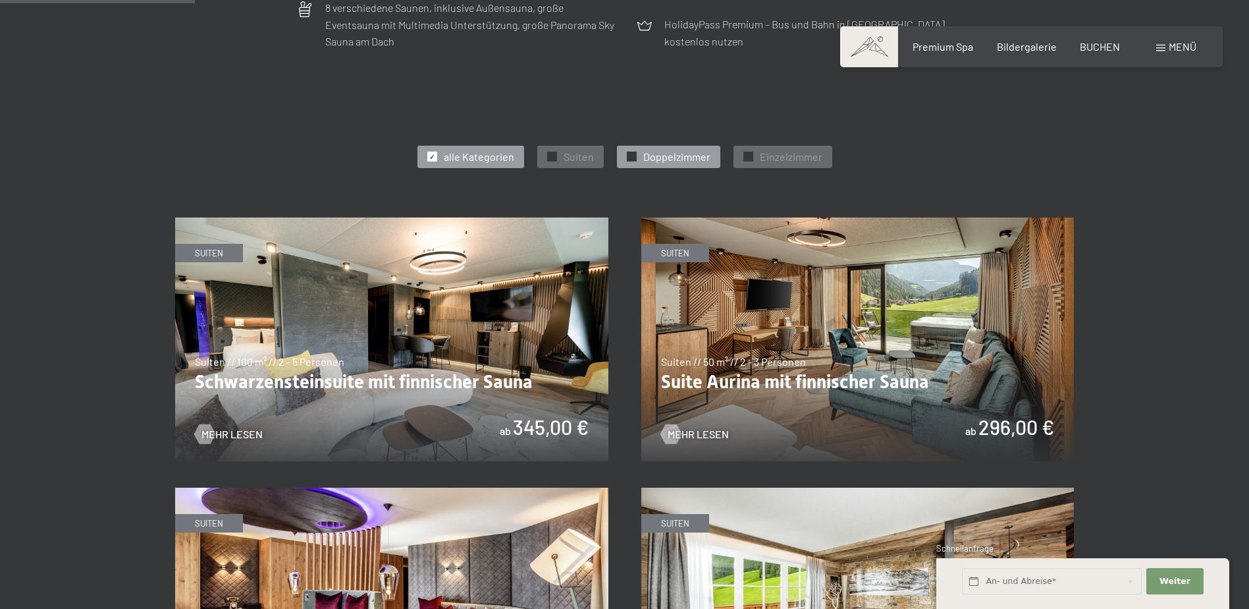
click at [630, 157] on span "✓" at bounding box center [631, 156] width 5 height 9
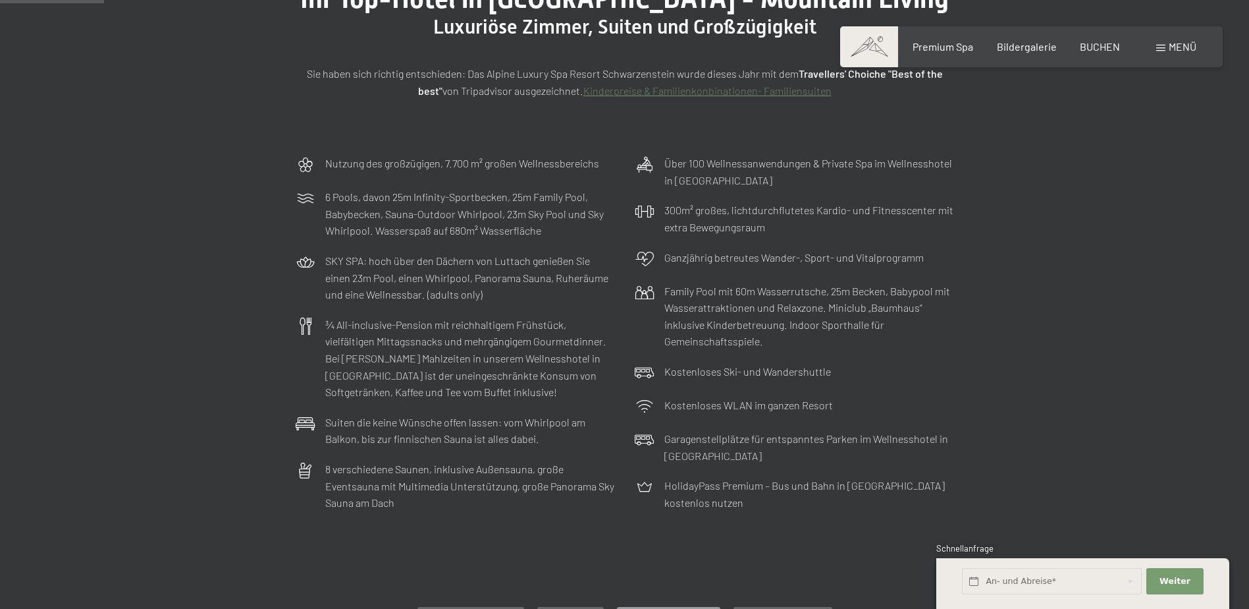
scroll to position [527, 0]
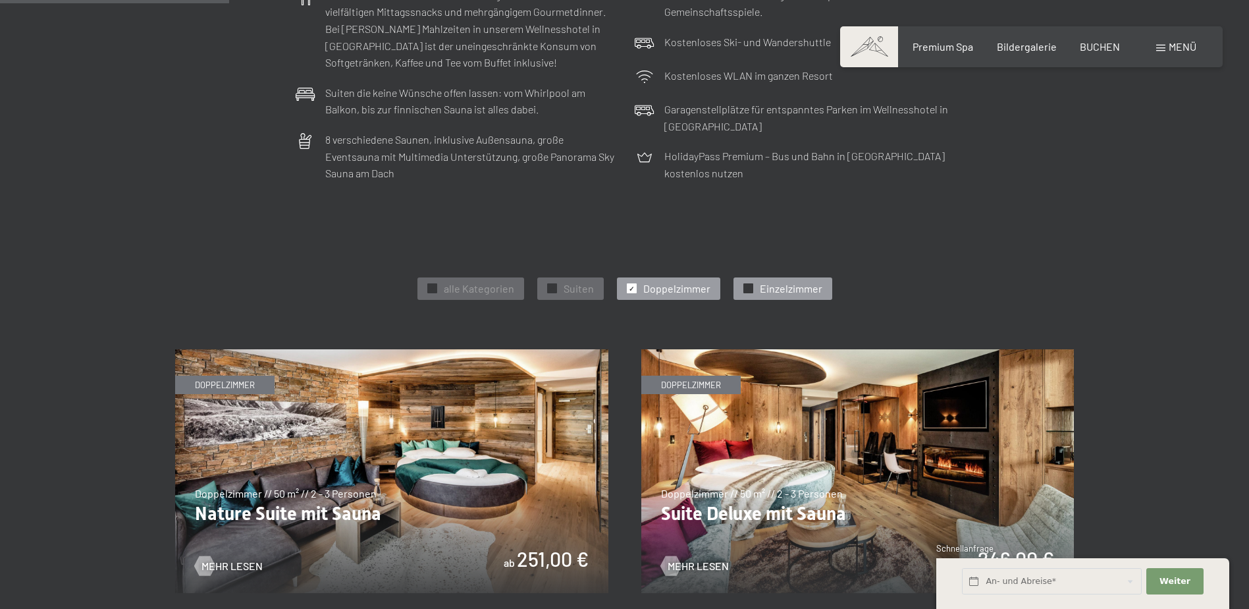
click at [746, 288] on span "✓" at bounding box center [748, 288] width 5 height 9
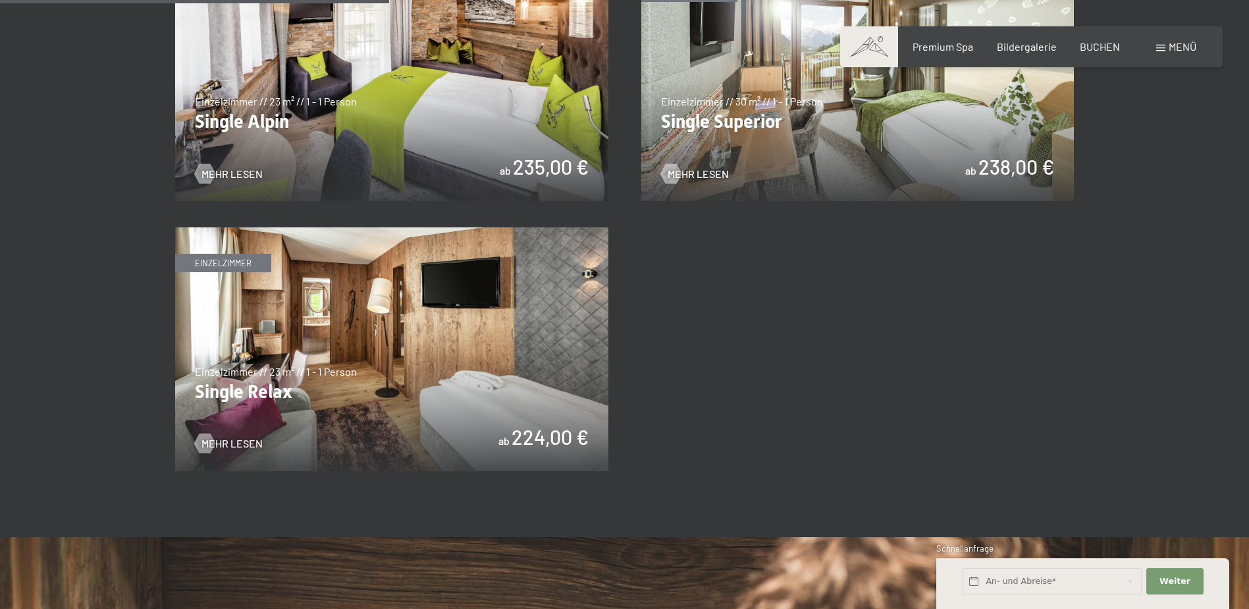
scroll to position [922, 0]
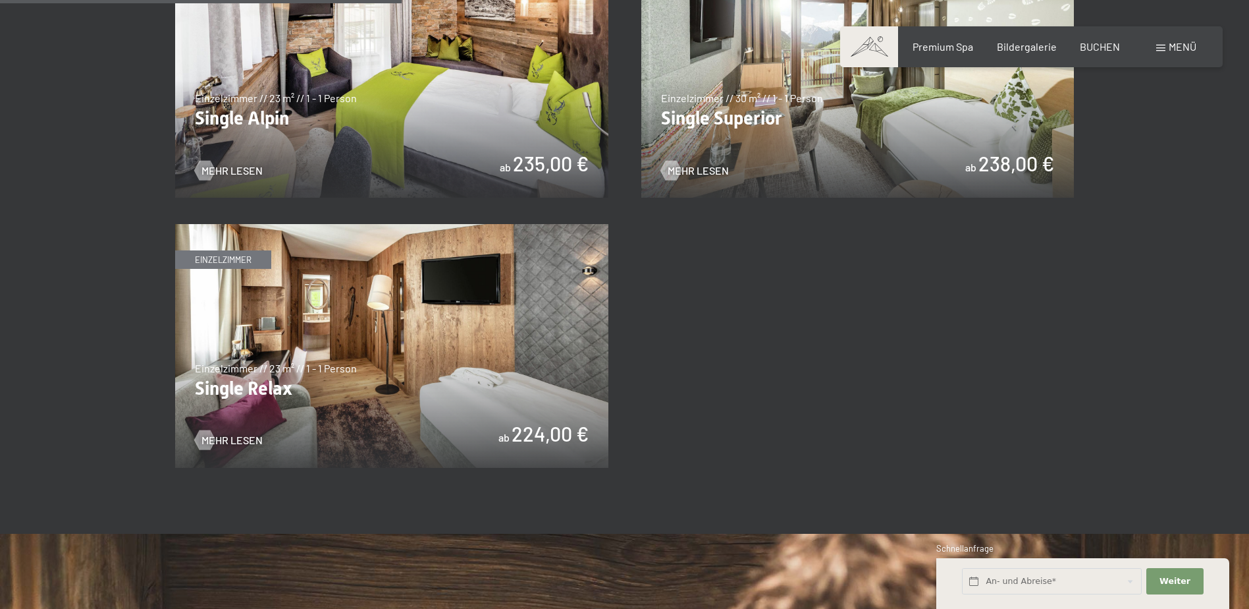
click at [355, 386] on img at bounding box center [391, 346] width 433 height 244
